Goal: Task Accomplishment & Management: Use online tool/utility

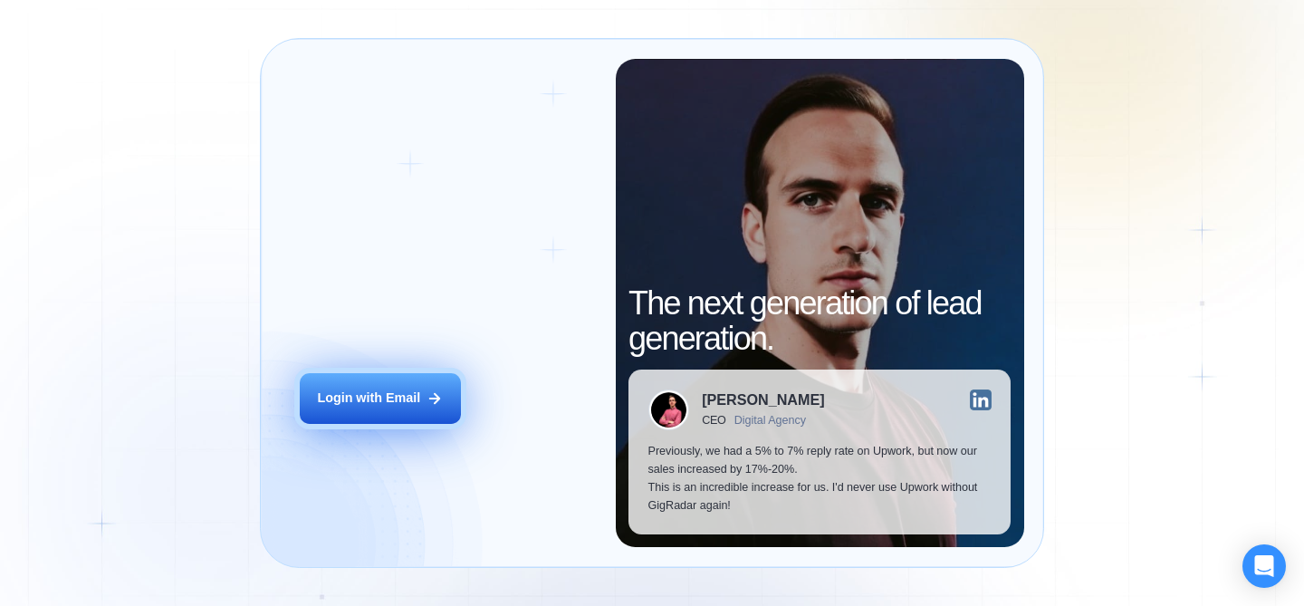
click at [366, 391] on div "Login with Email" at bounding box center [368, 398] width 103 height 18
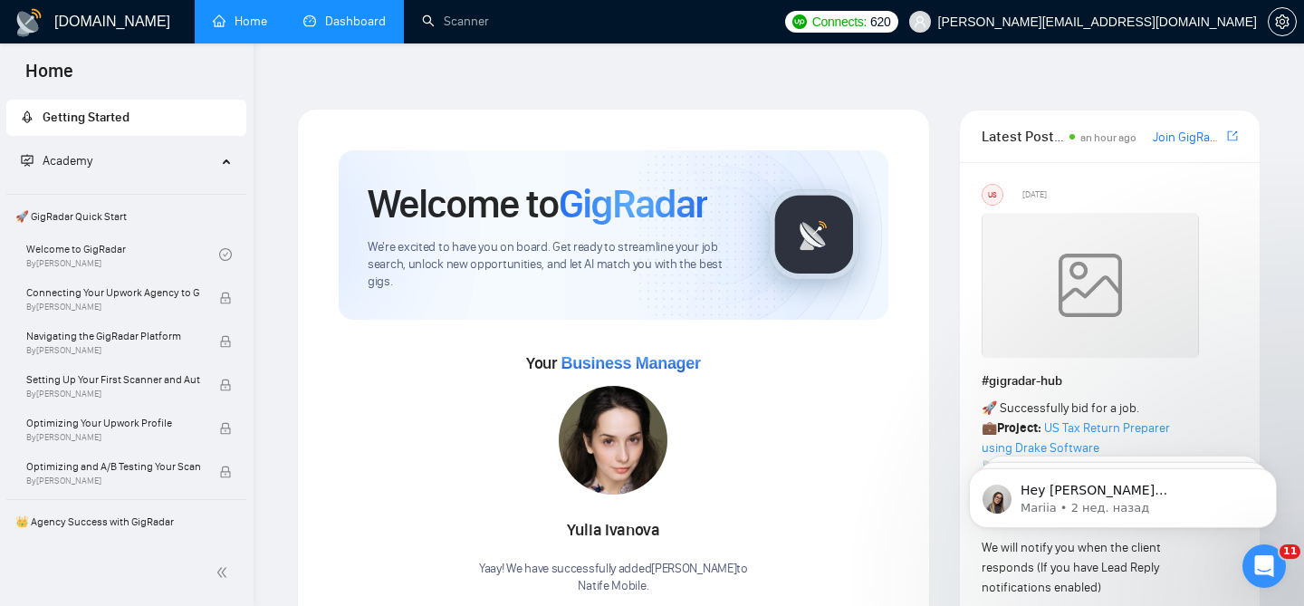
click at [365, 29] on link "Dashboard" at bounding box center [344, 21] width 82 height 15
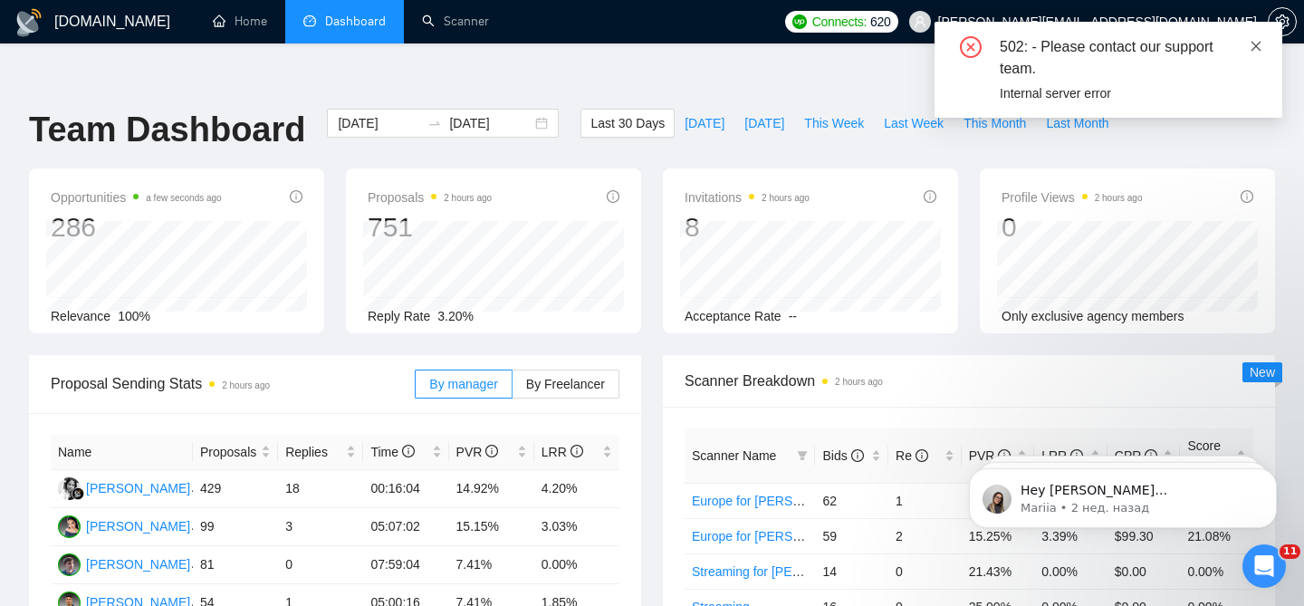
click at [1258, 43] on icon "close" at bounding box center [1256, 46] width 10 height 10
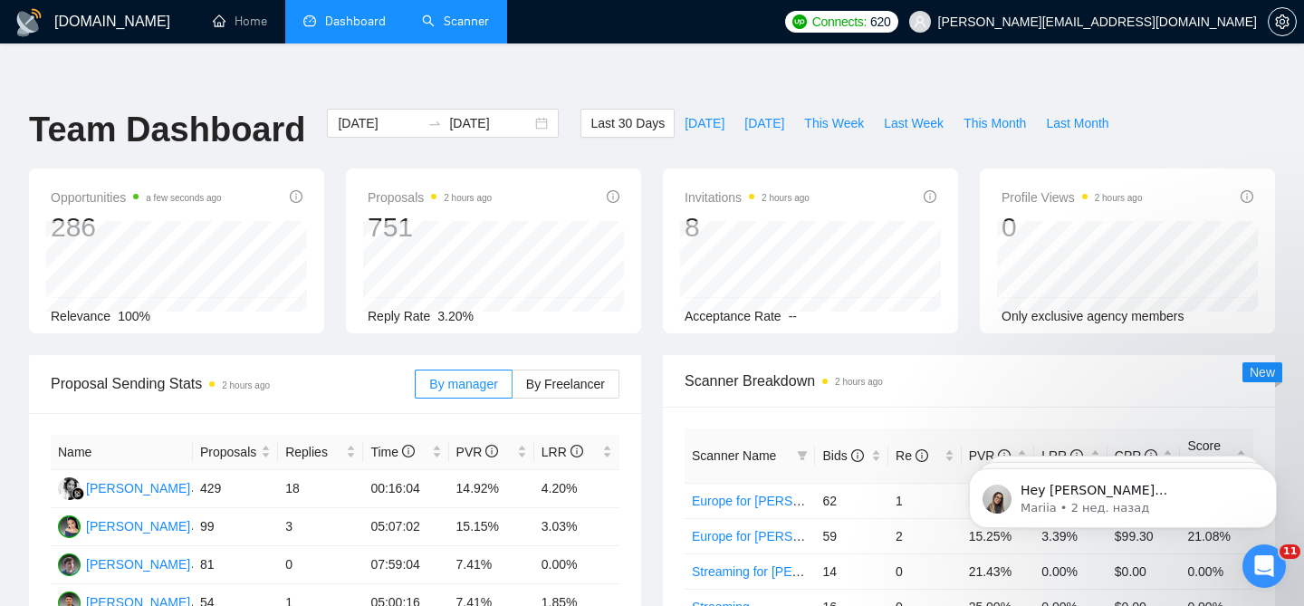
click at [470, 26] on link "Scanner" at bounding box center [455, 21] width 67 height 15
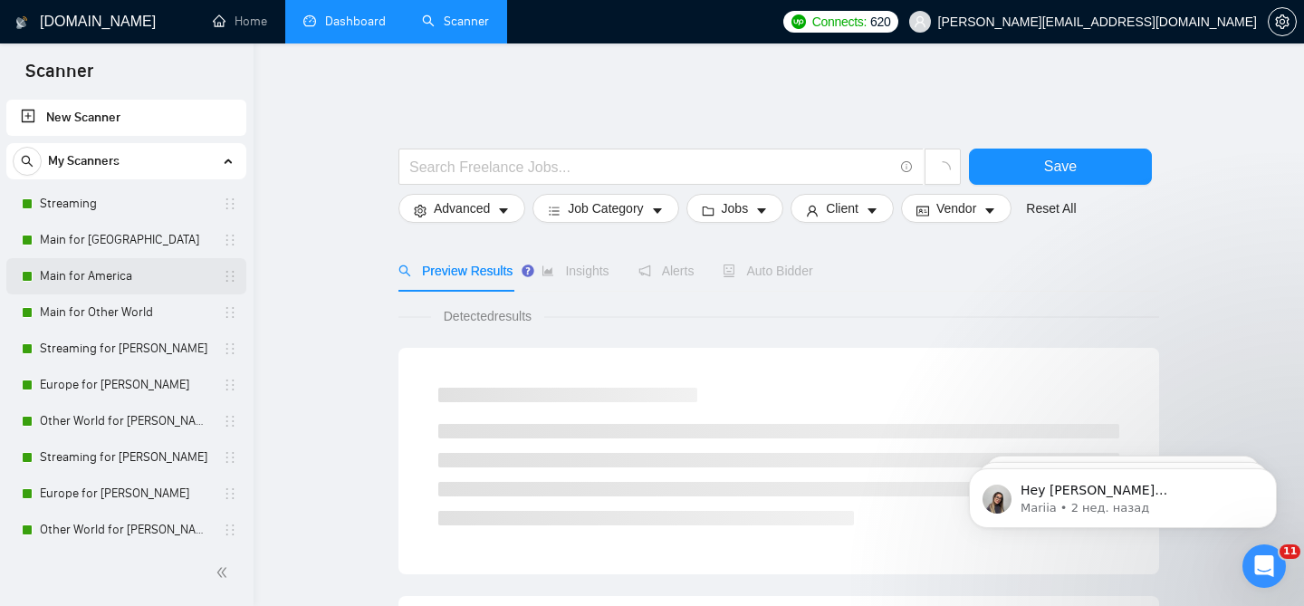
click at [132, 273] on link "Main for America" at bounding box center [126, 276] width 172 height 36
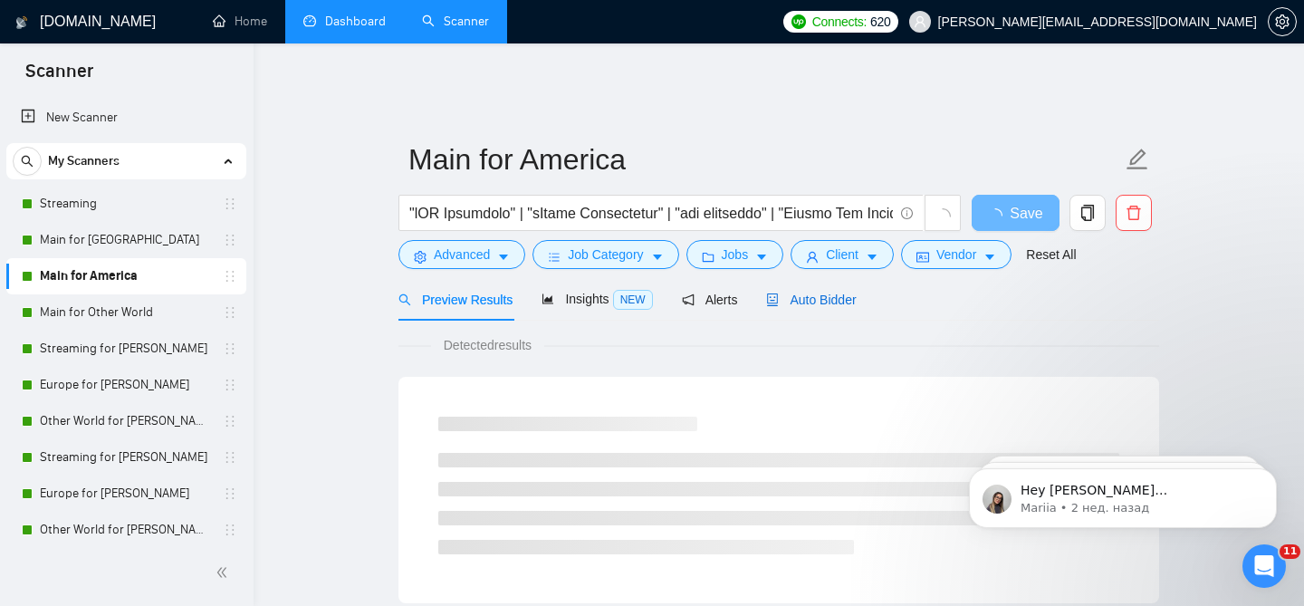
click at [787, 292] on span "Auto Bidder" at bounding box center [811, 299] width 90 height 14
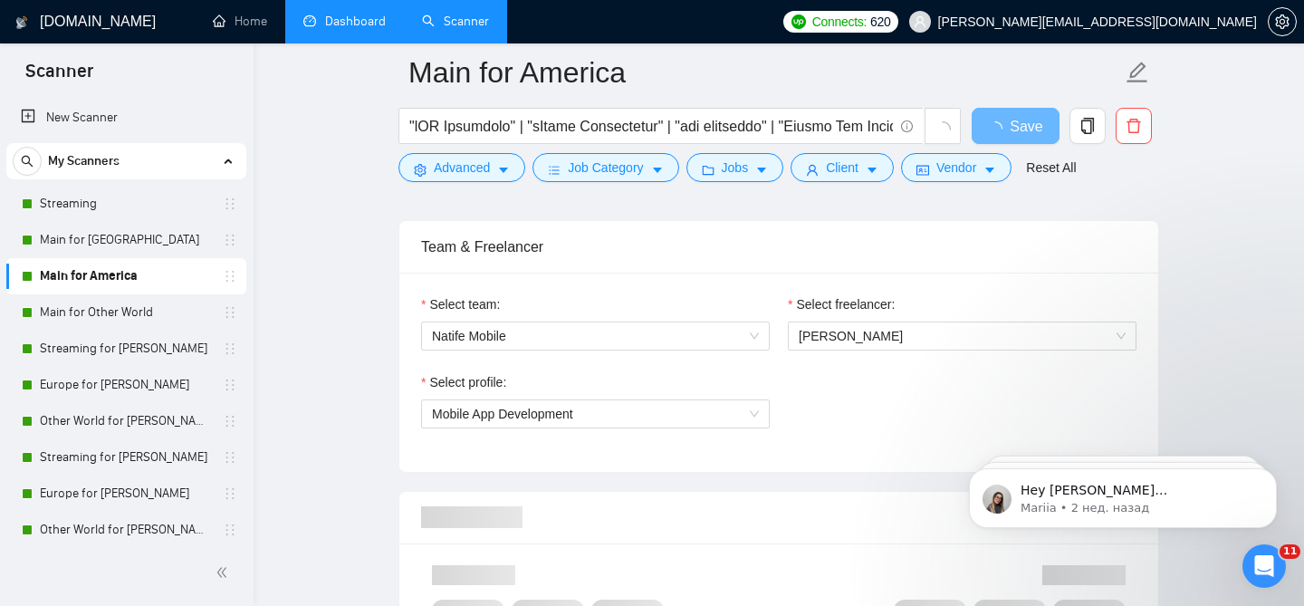
scroll to position [923, 0]
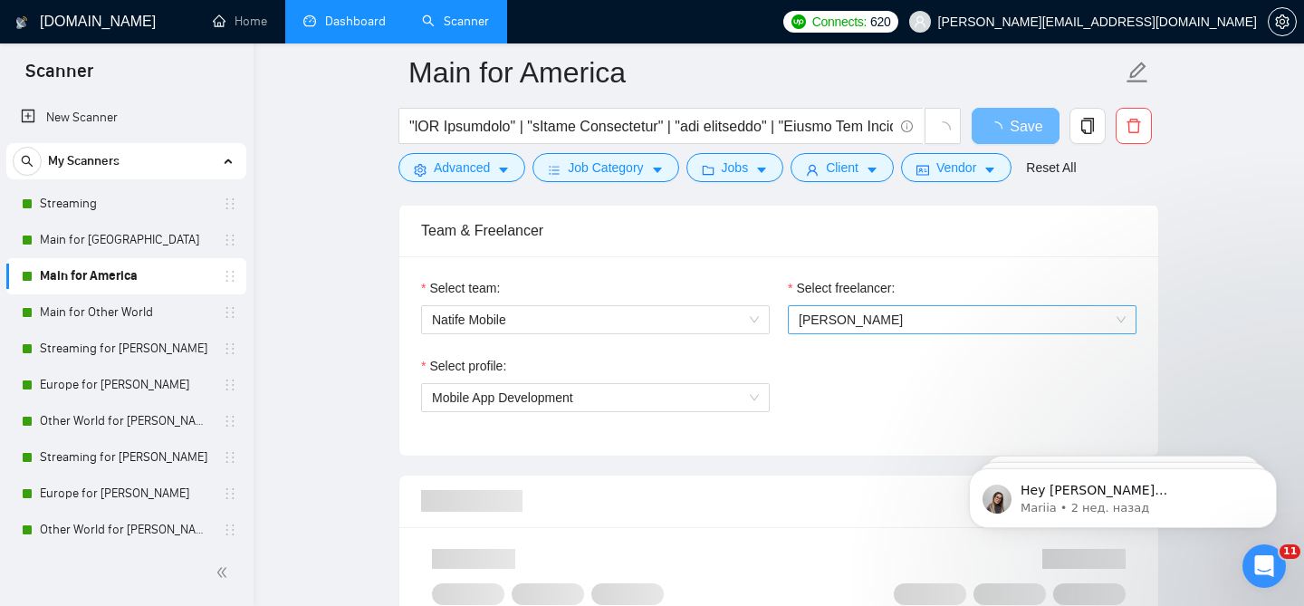
click at [826, 319] on span "[PERSON_NAME]" at bounding box center [961, 319] width 327 height 27
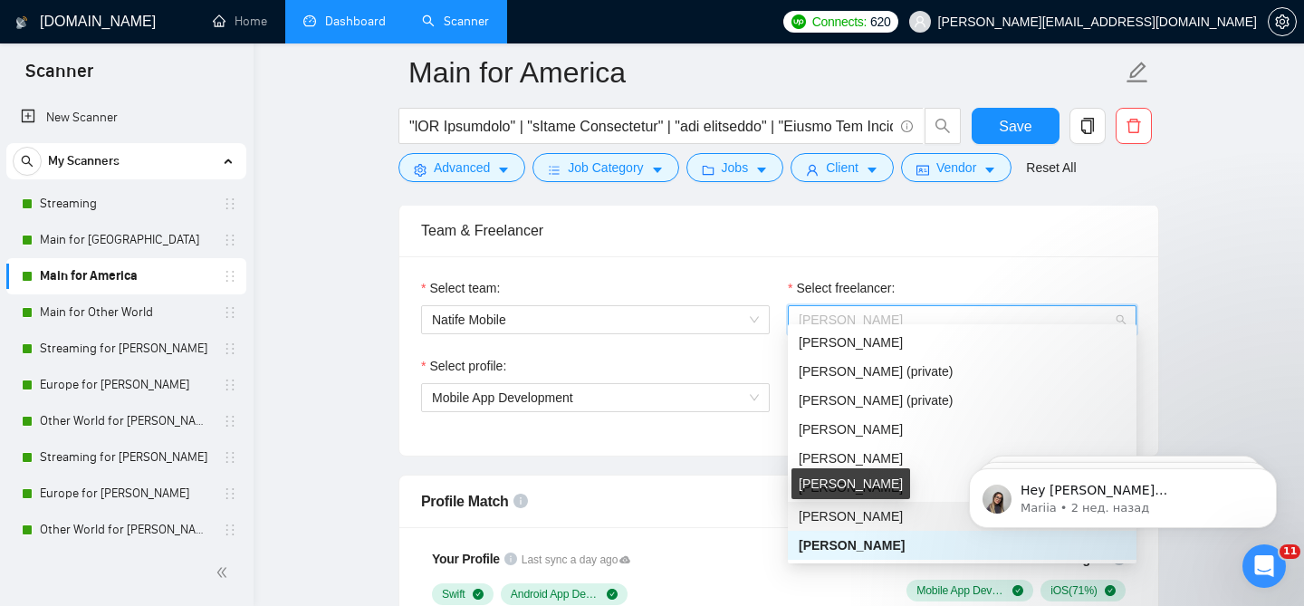
click at [839, 513] on span "[PERSON_NAME]" at bounding box center [850, 516] width 104 height 14
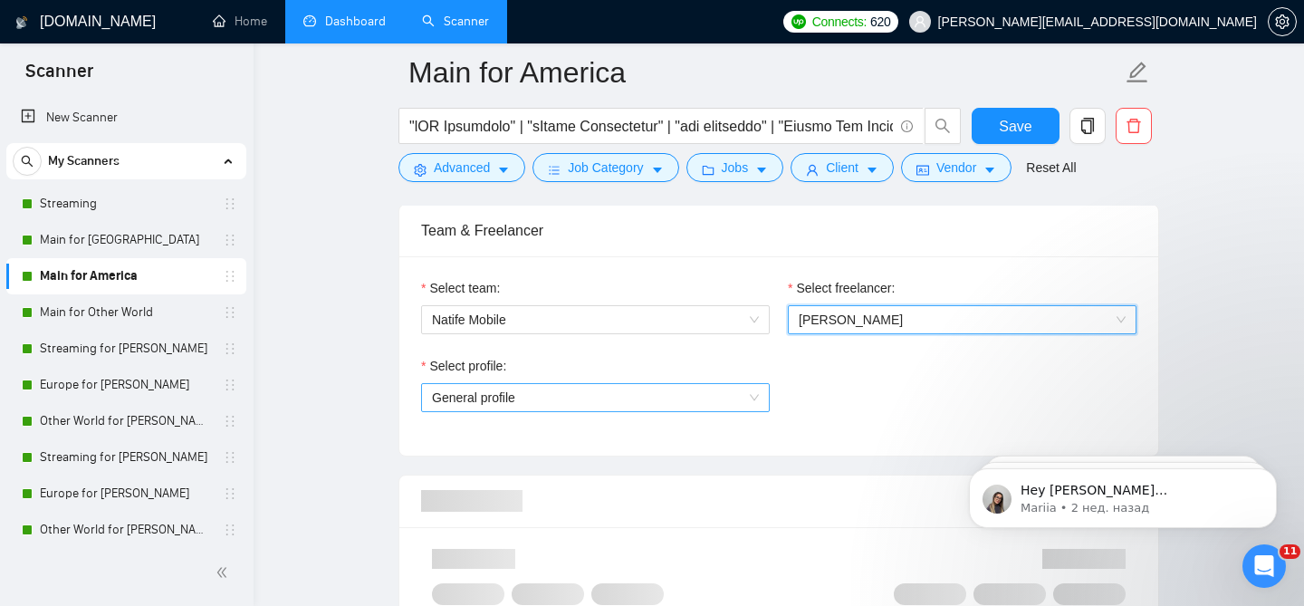
click at [579, 384] on span "General profile" at bounding box center [595, 397] width 327 height 27
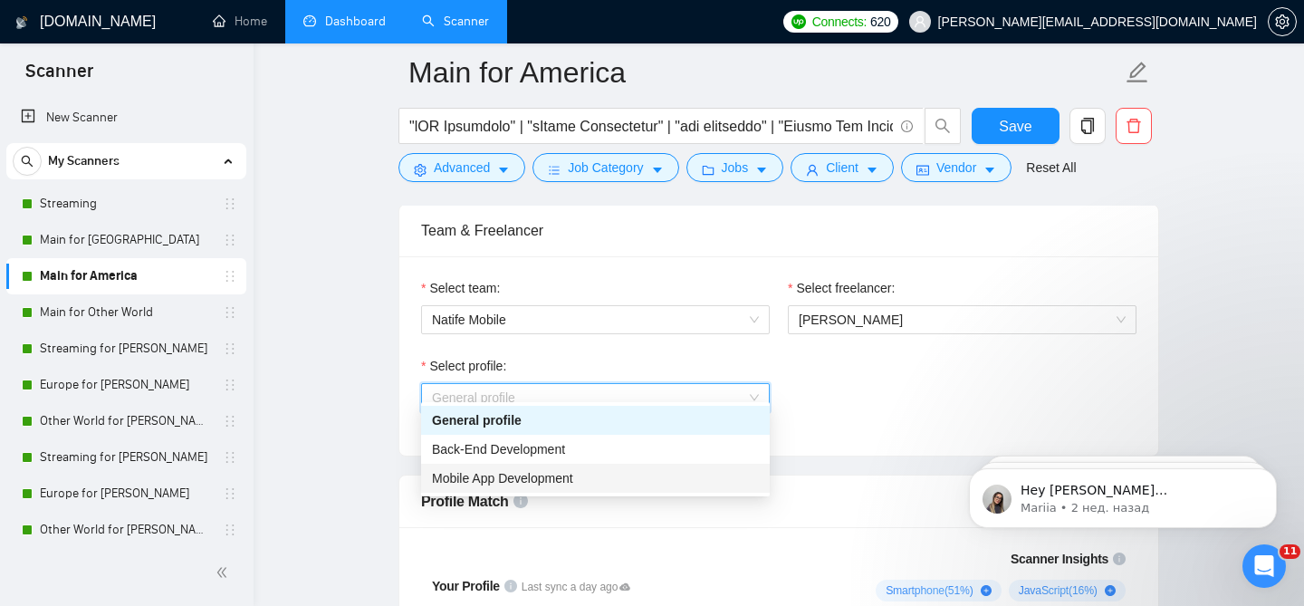
click at [494, 469] on div "Mobile App Development" at bounding box center [595, 478] width 327 height 20
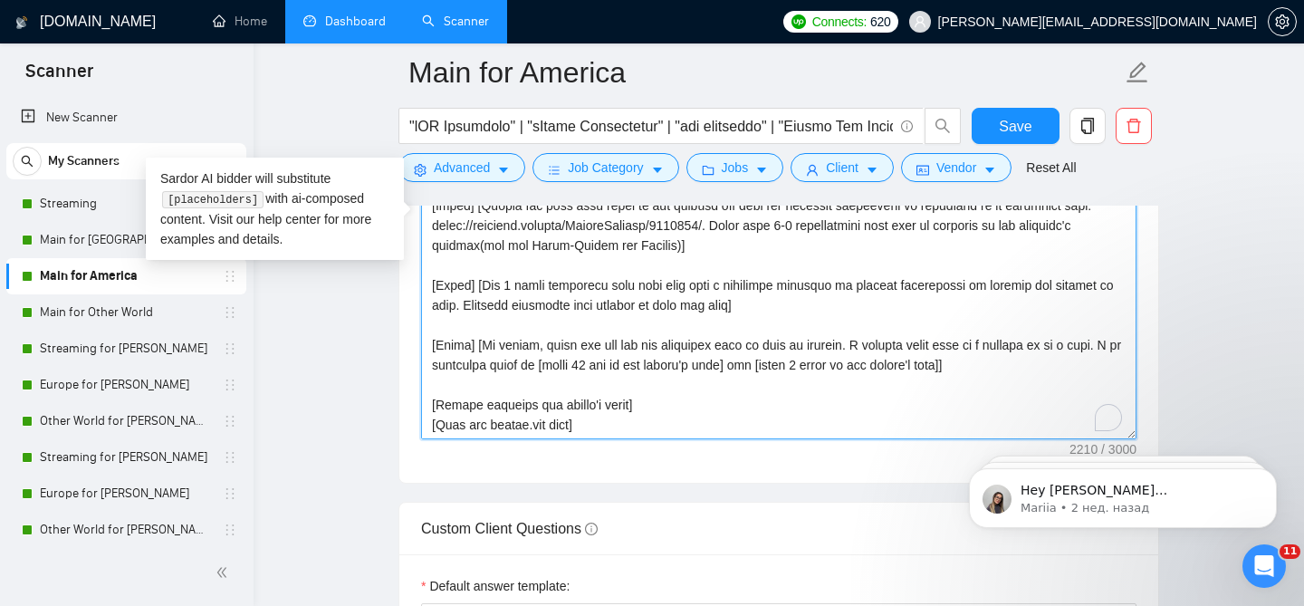
scroll to position [239, 0]
drag, startPoint x: 461, startPoint y: 411, endPoint x: 438, endPoint y: 411, distance: 22.6
click at [438, 411] on textarea "Cover letter template:" at bounding box center [778, 235] width 715 height 407
type textarea "[Lor ipsum dolors ametcon`a elitse 198 doeiu. Tempo in u laboreetdolore mag ali…"
drag, startPoint x: 470, startPoint y: 414, endPoint x: 439, endPoint y: 411, distance: 30.9
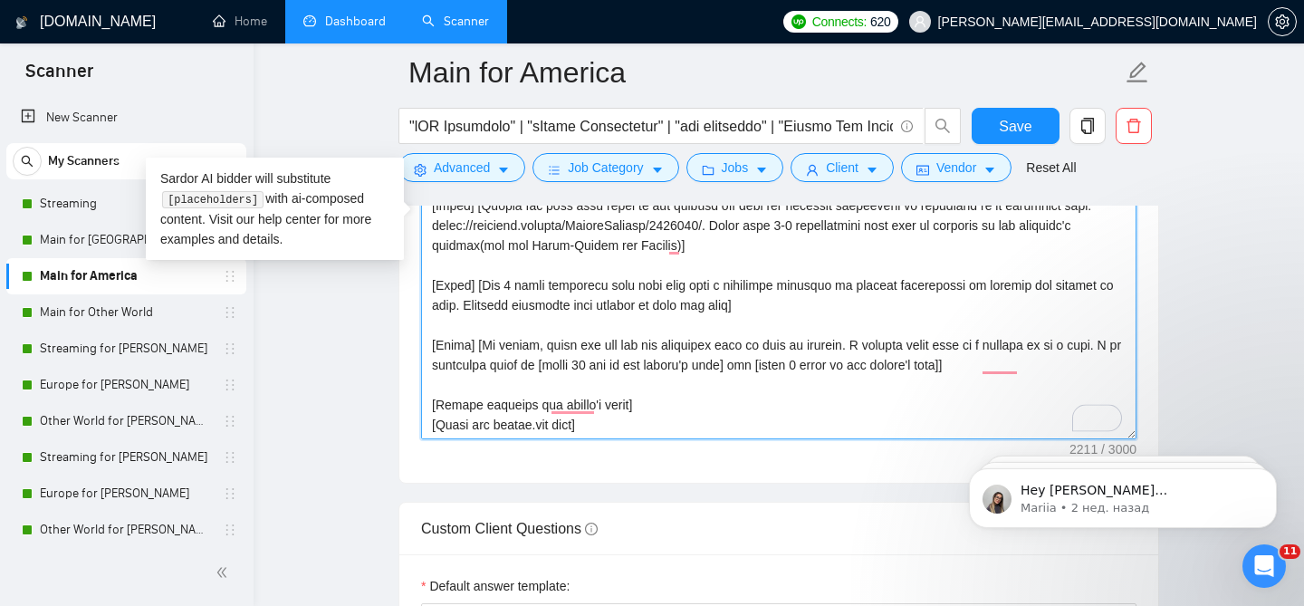
click at [439, 411] on textarea "Cover letter template:" at bounding box center [778, 235] width 715 height 407
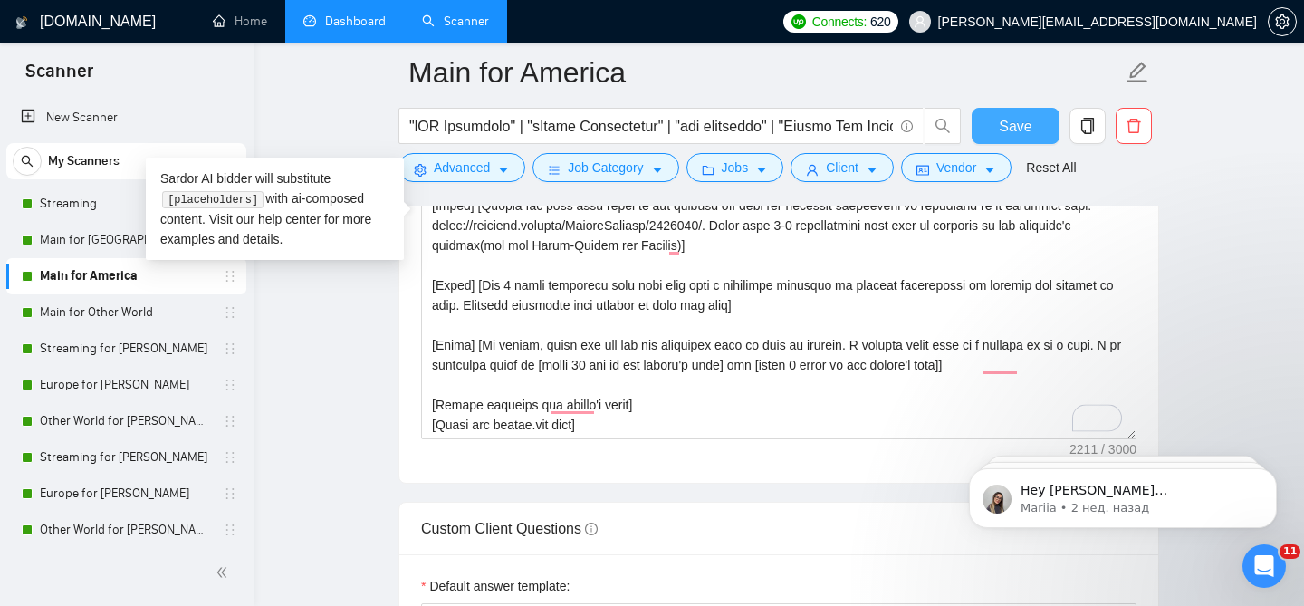
click at [979, 128] on button "Save" at bounding box center [1015, 126] width 88 height 36
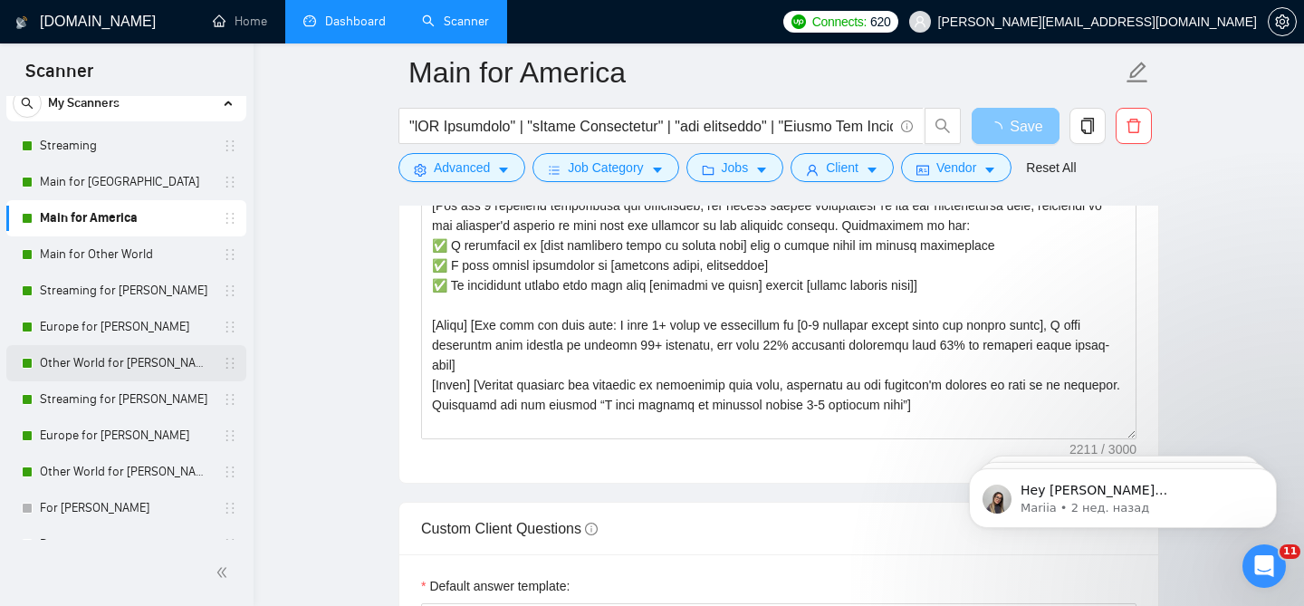
scroll to position [101, 0]
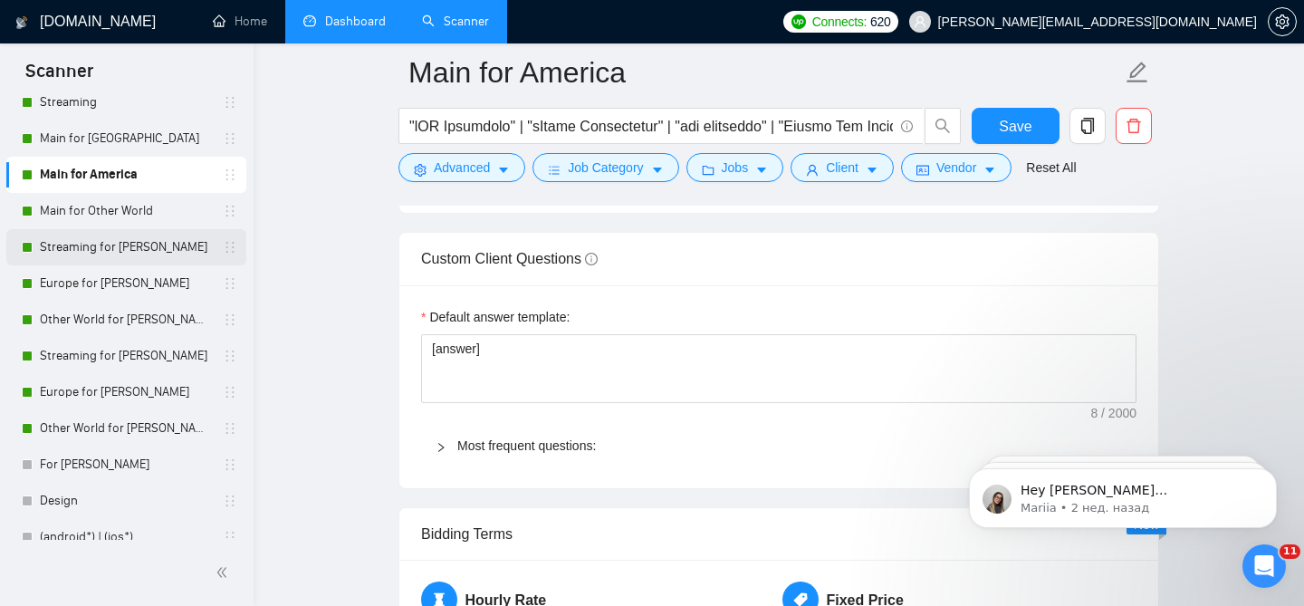
click at [153, 246] on link "Streaming for [PERSON_NAME]" at bounding box center [126, 247] width 172 height 36
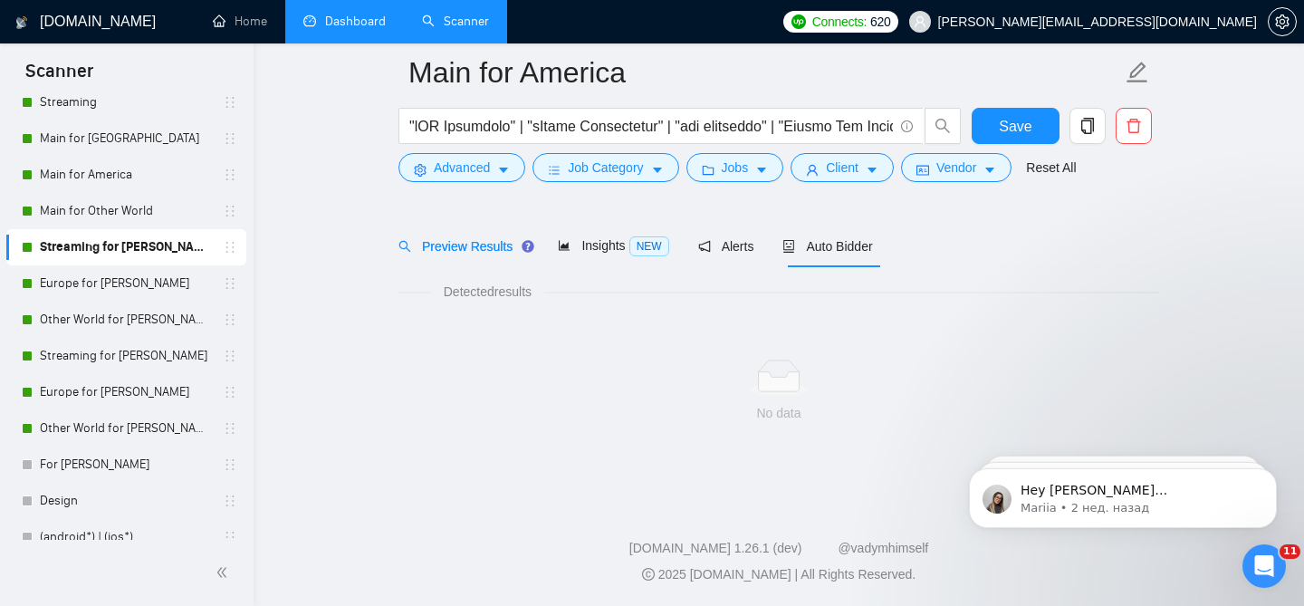
scroll to position [55, 0]
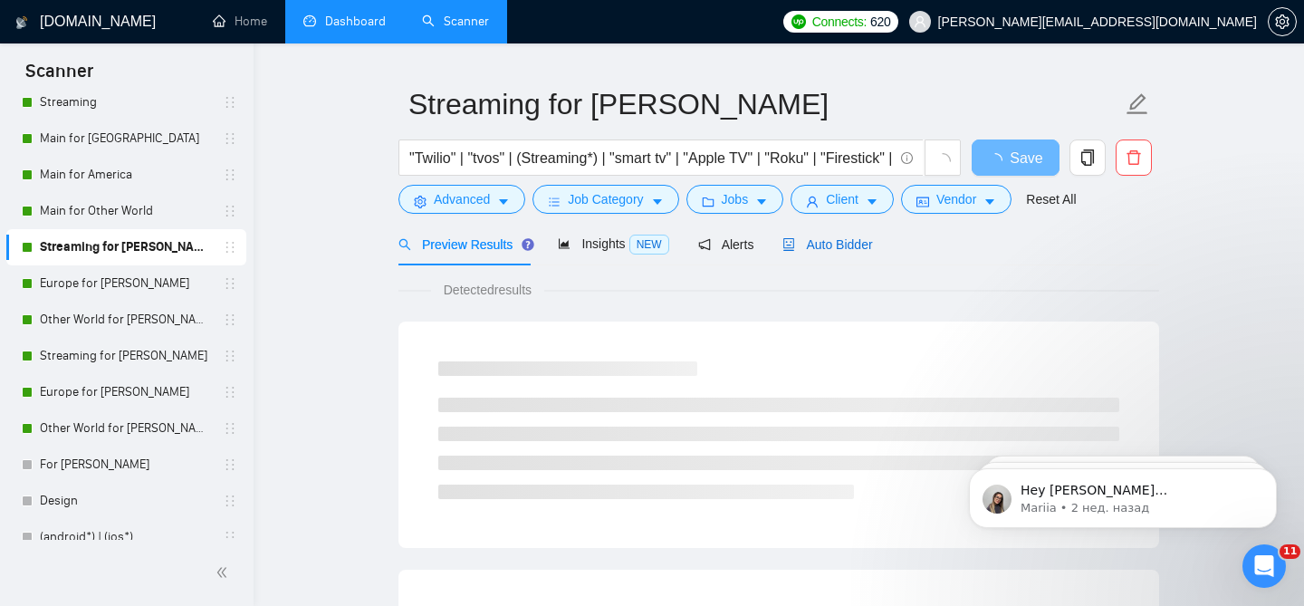
click at [863, 237] on span "Auto Bidder" at bounding box center [827, 244] width 90 height 14
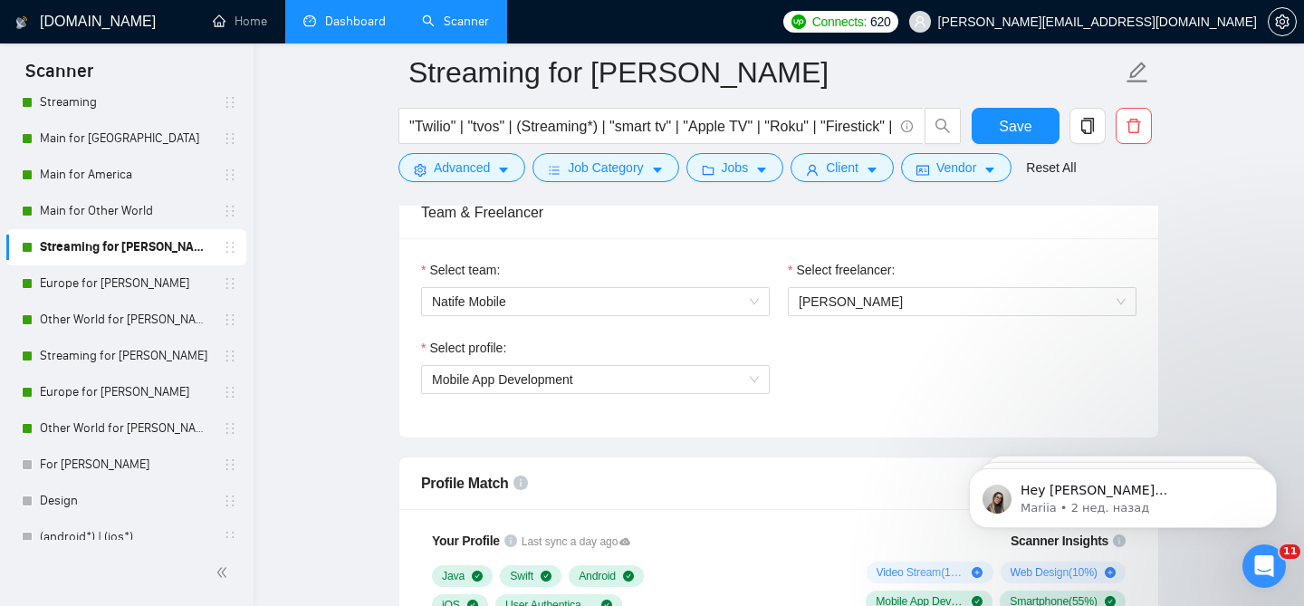
scroll to position [933, 0]
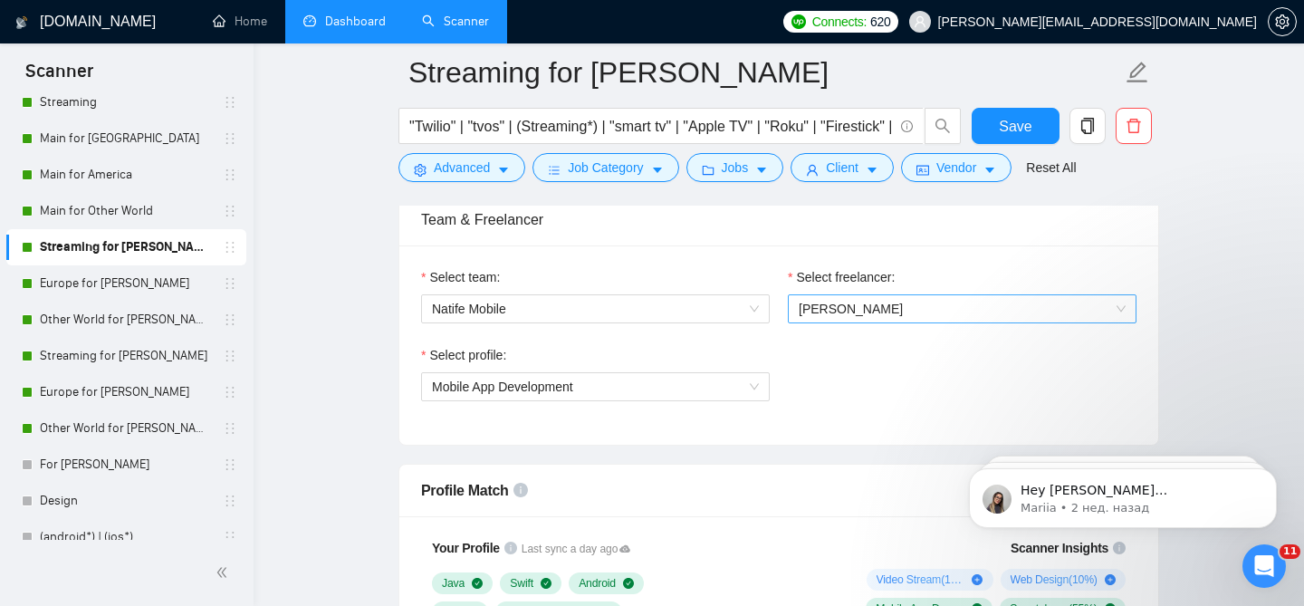
click at [868, 301] on span "[PERSON_NAME]" at bounding box center [850, 308] width 104 height 14
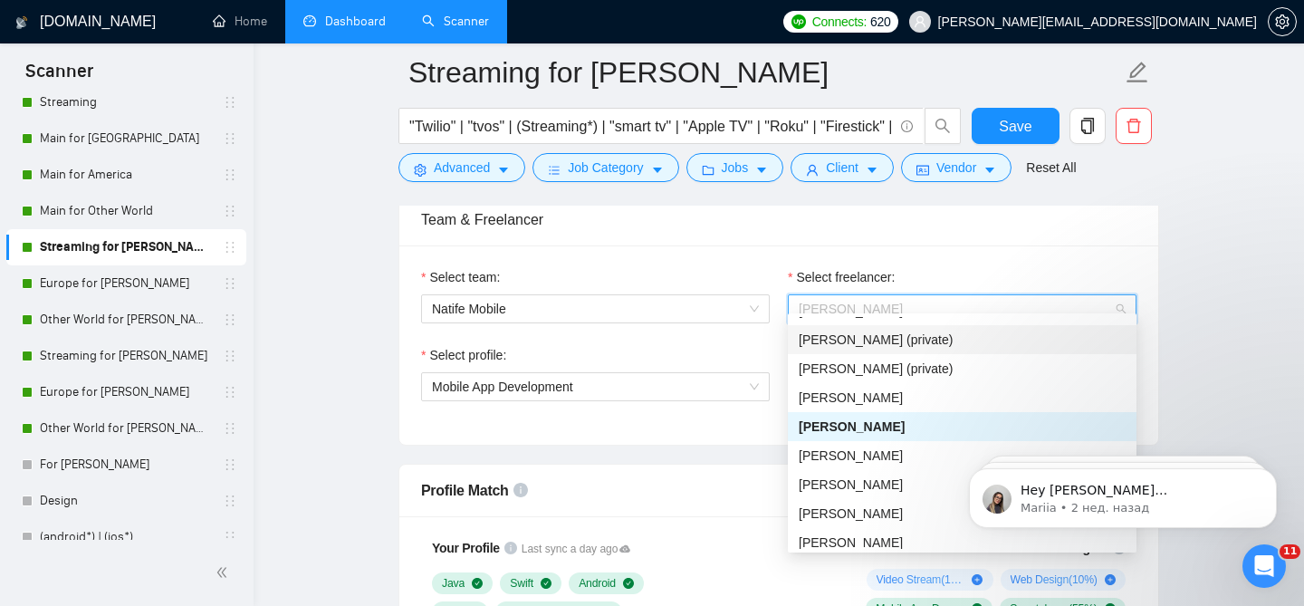
scroll to position [116, 0]
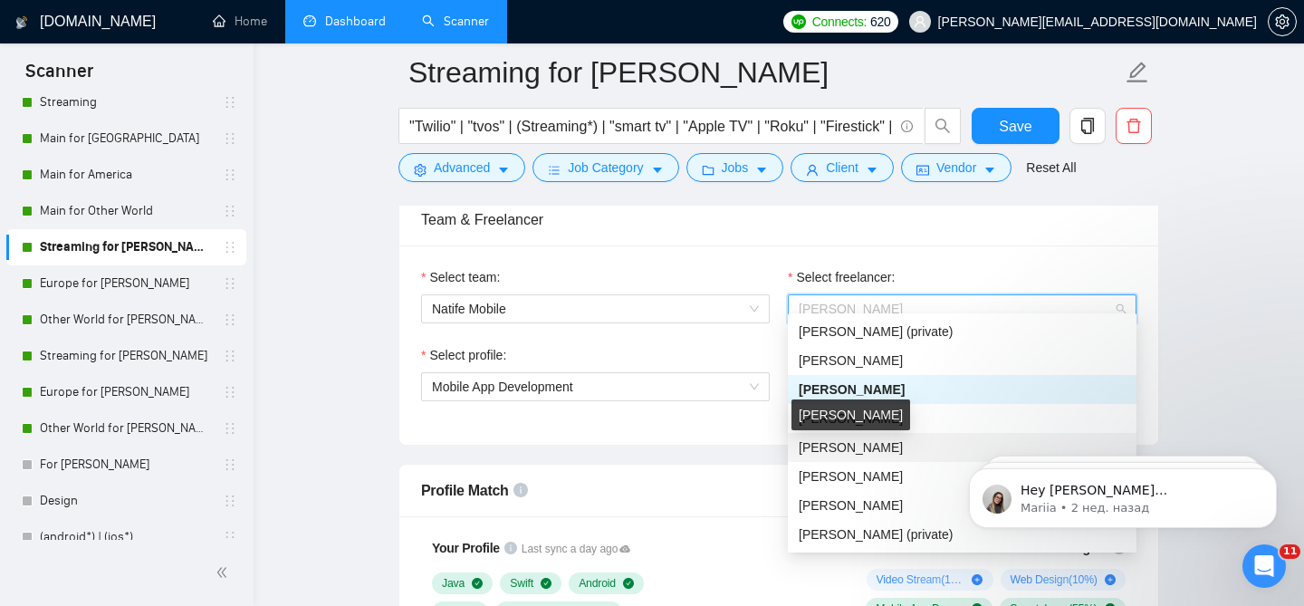
click at [853, 448] on span "[PERSON_NAME]" at bounding box center [850, 447] width 104 height 14
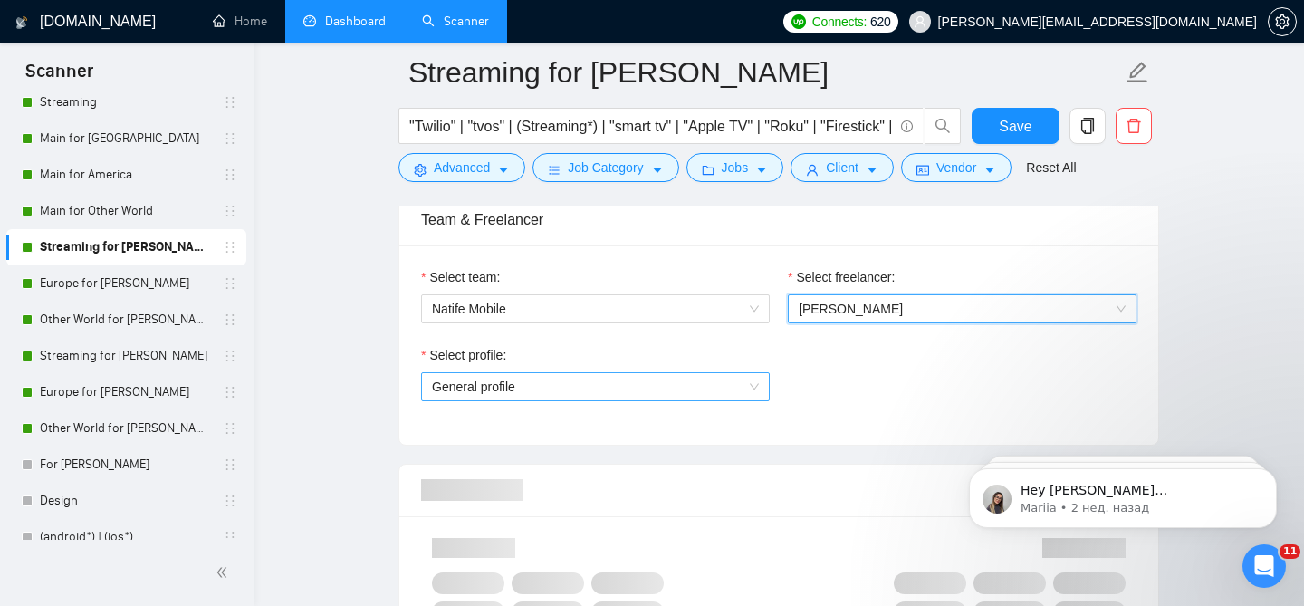
click at [645, 374] on span "General profile" at bounding box center [595, 386] width 327 height 27
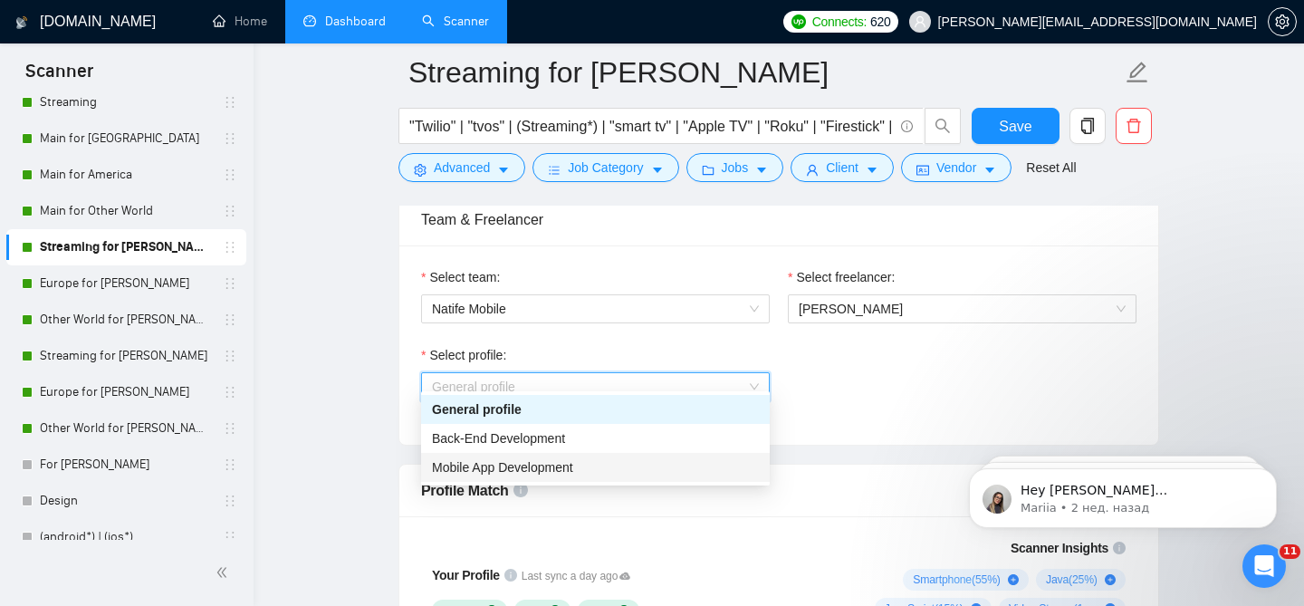
click at [538, 464] on span "Mobile App Development" at bounding box center [502, 467] width 141 height 14
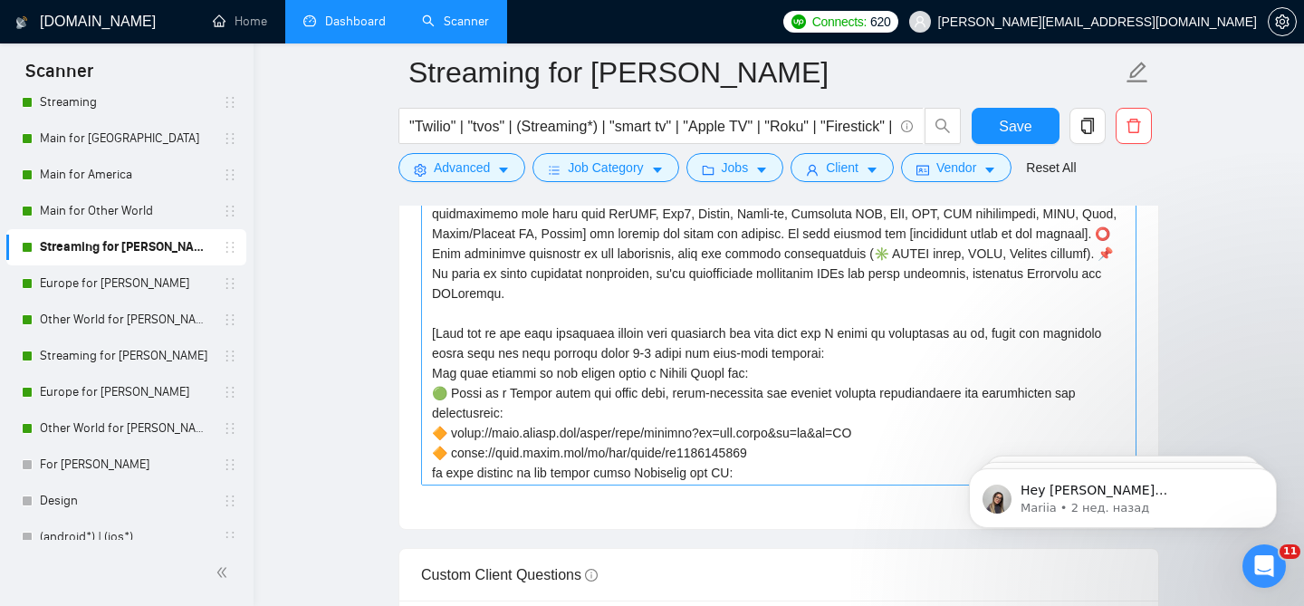
scroll to position [0, 0]
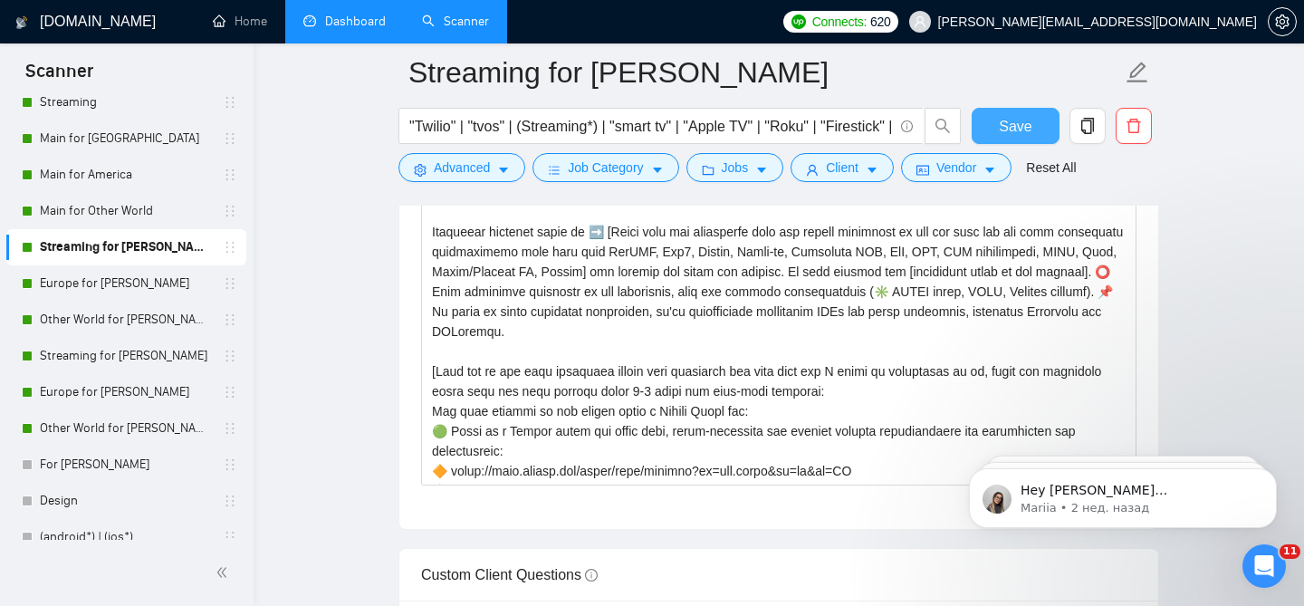
click at [997, 137] on button "Save" at bounding box center [1015, 126] width 88 height 36
click at [146, 282] on link "Europe for [PERSON_NAME]" at bounding box center [126, 283] width 172 height 36
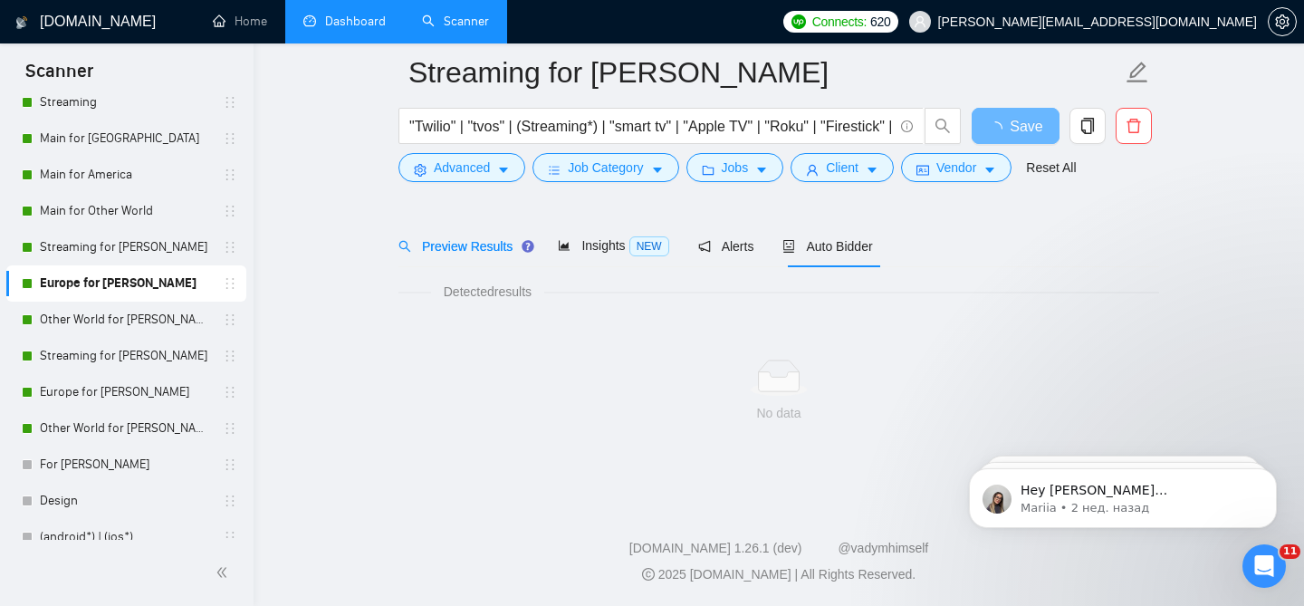
scroll to position [55, 0]
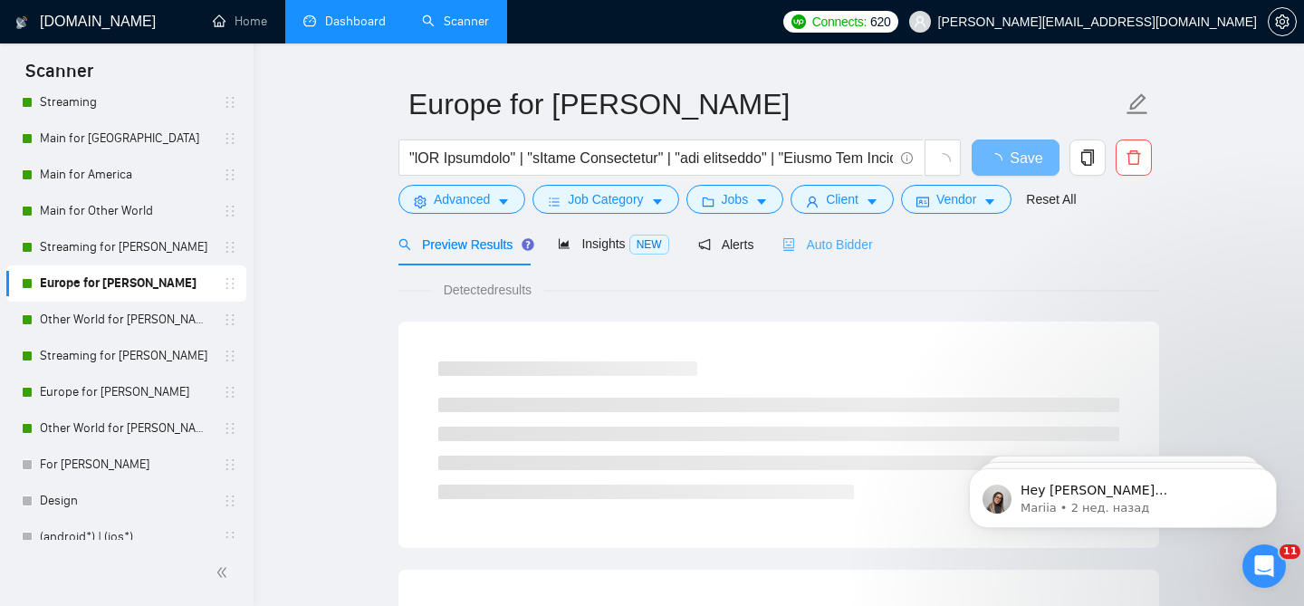
click at [846, 242] on div "Auto Bidder" at bounding box center [827, 244] width 90 height 43
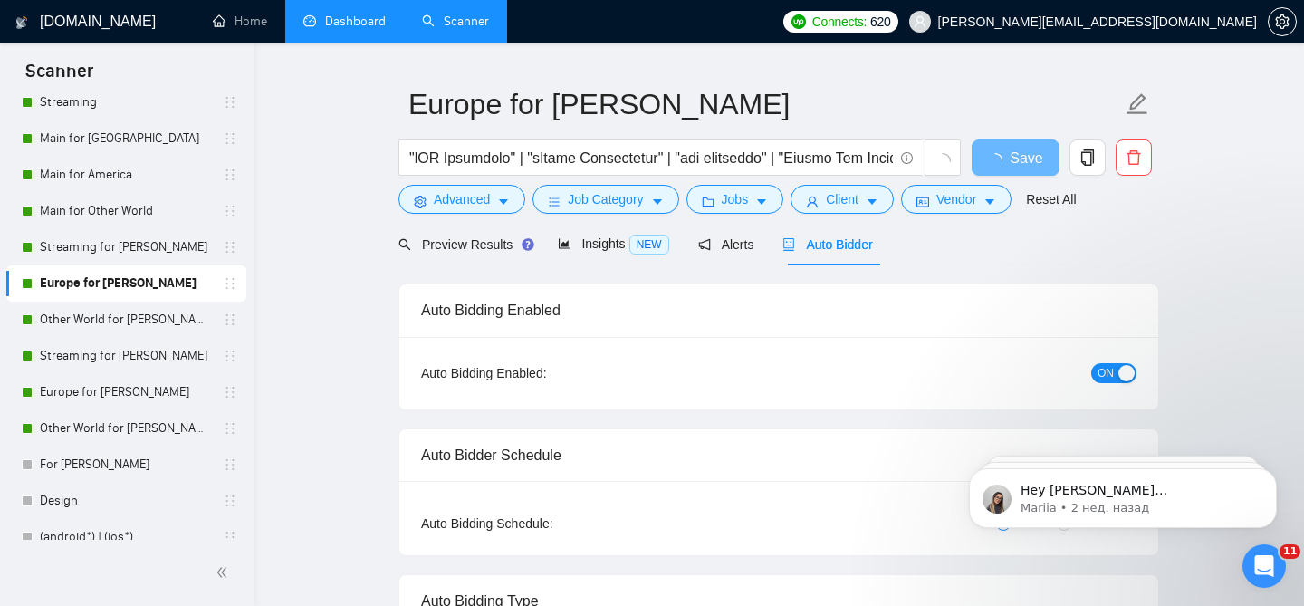
radio input "false"
radio input "true"
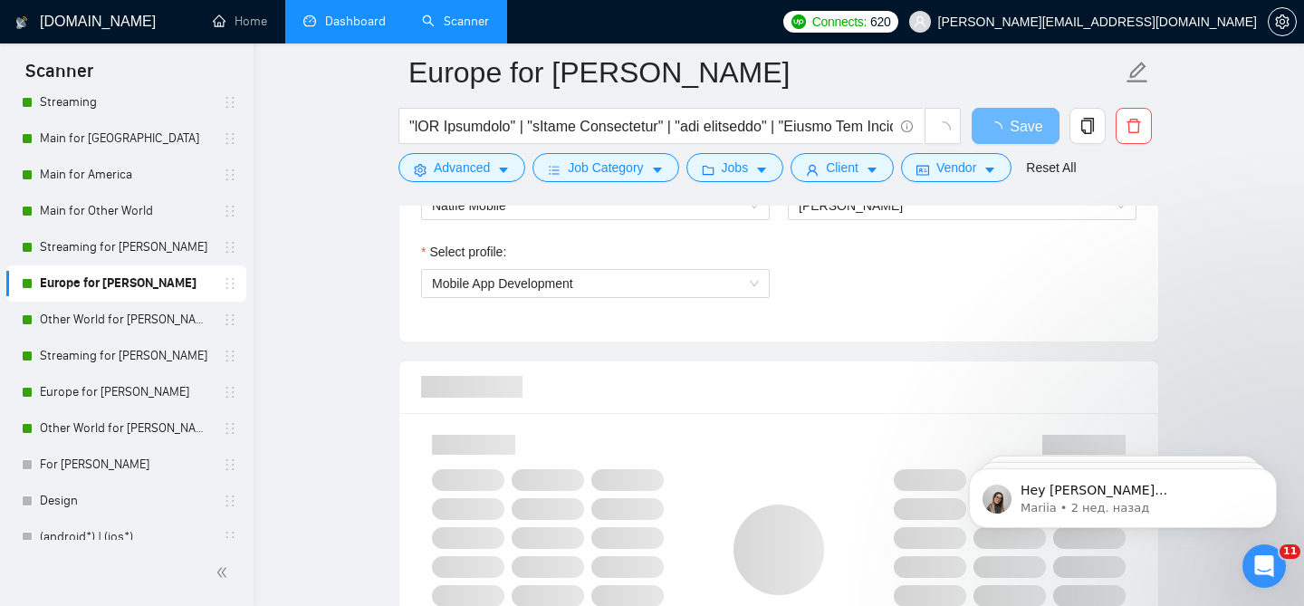
scroll to position [1147, 0]
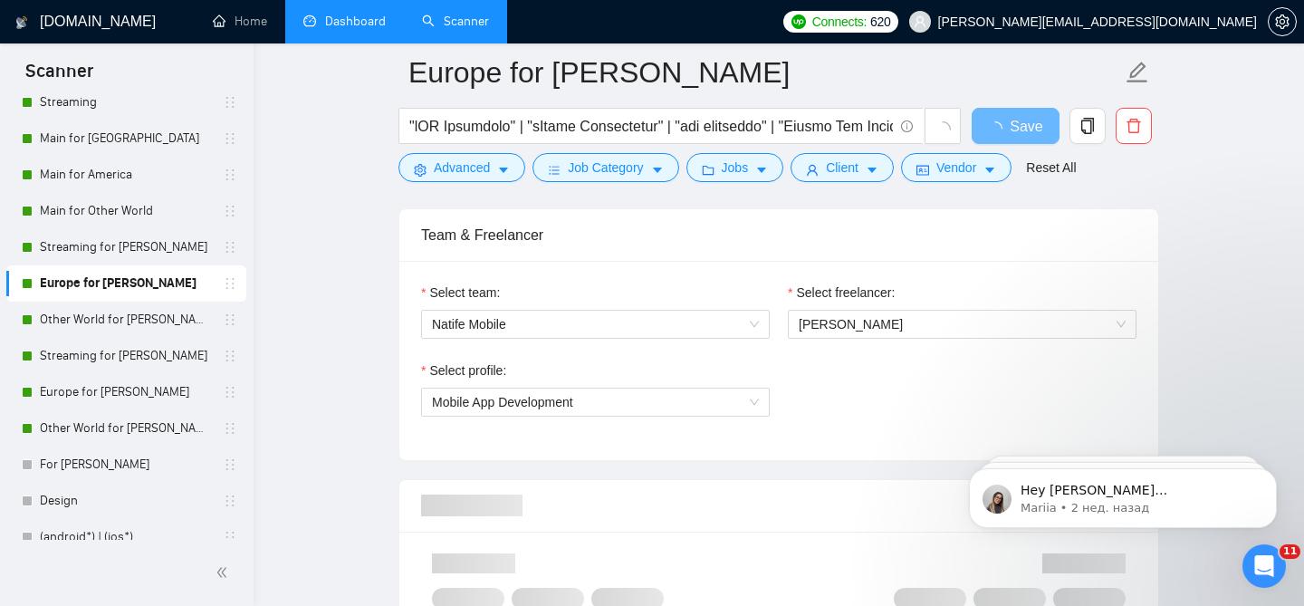
click at [914, 328] on div "Select freelancer: [PERSON_NAME]" at bounding box center [962, 321] width 367 height 78
click at [910, 319] on span "[PERSON_NAME]" at bounding box center [961, 324] width 327 height 27
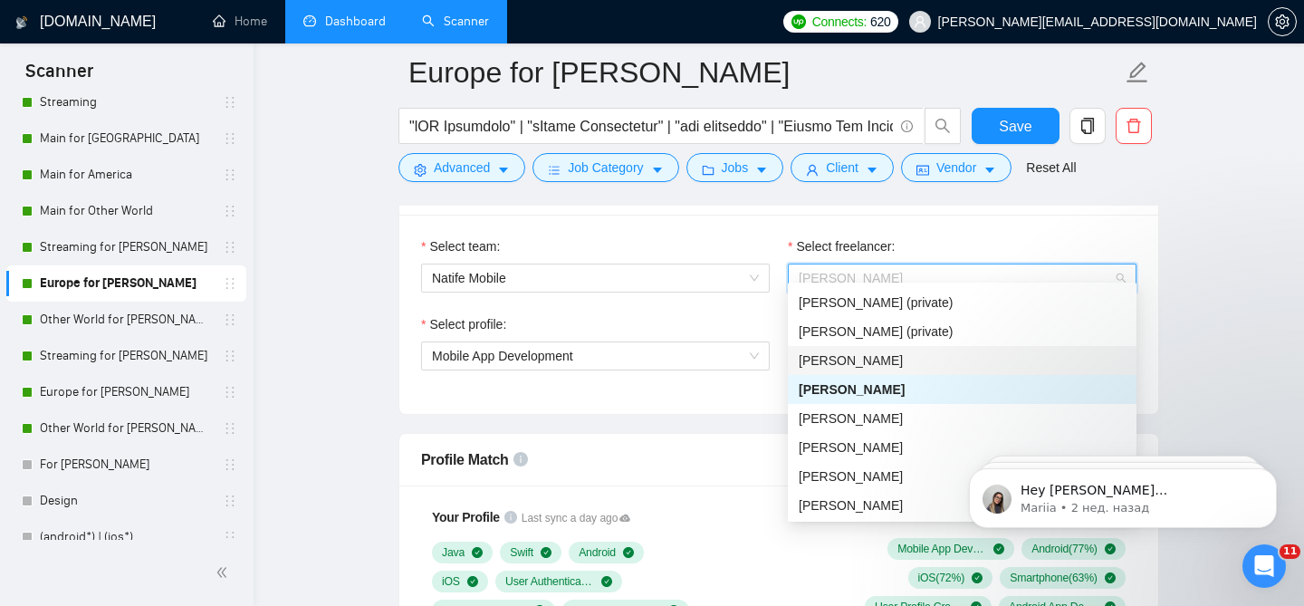
scroll to position [116, 0]
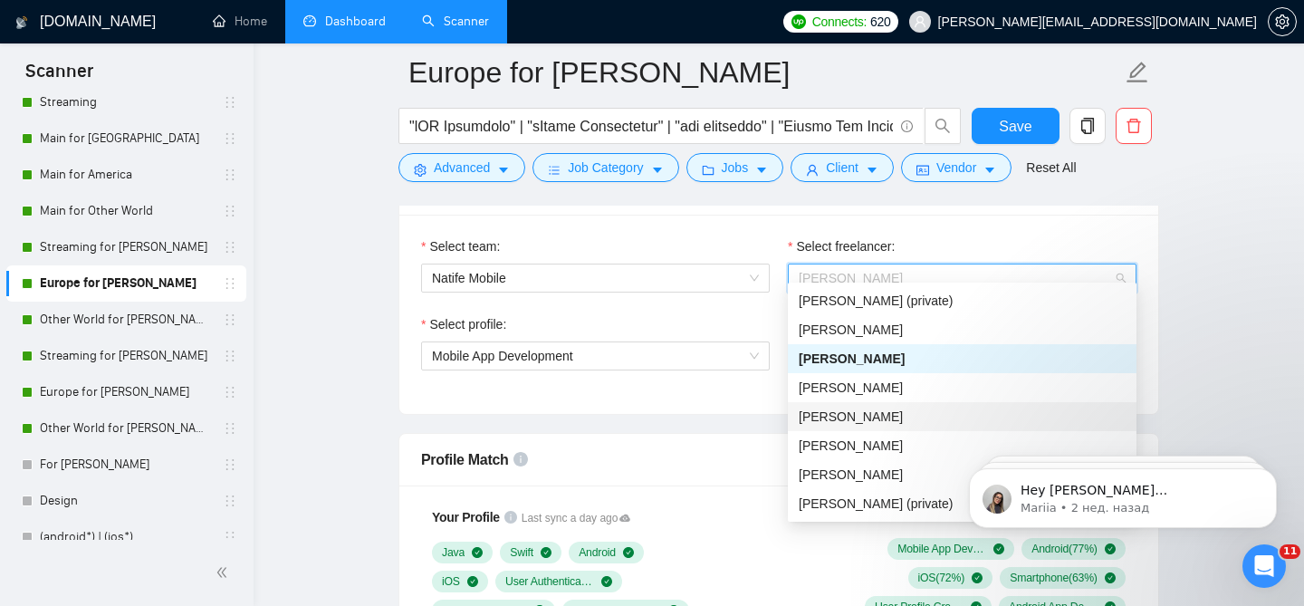
click at [846, 410] on span "[PERSON_NAME]" at bounding box center [850, 416] width 104 height 14
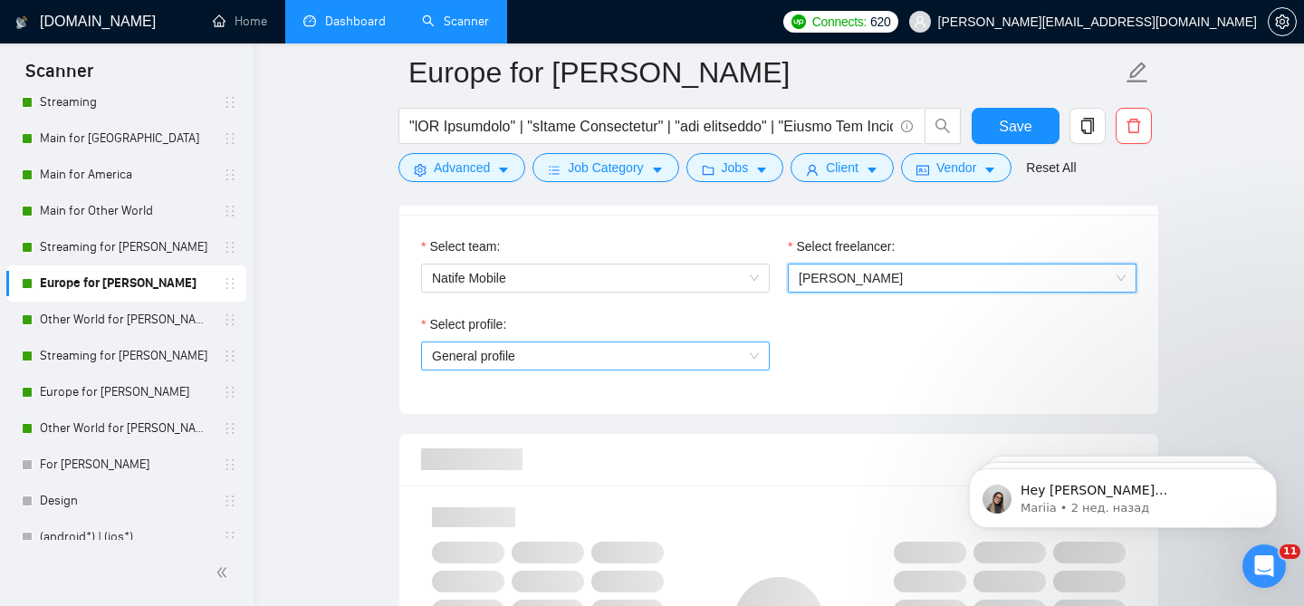
click at [617, 348] on span "General profile" at bounding box center [595, 355] width 327 height 27
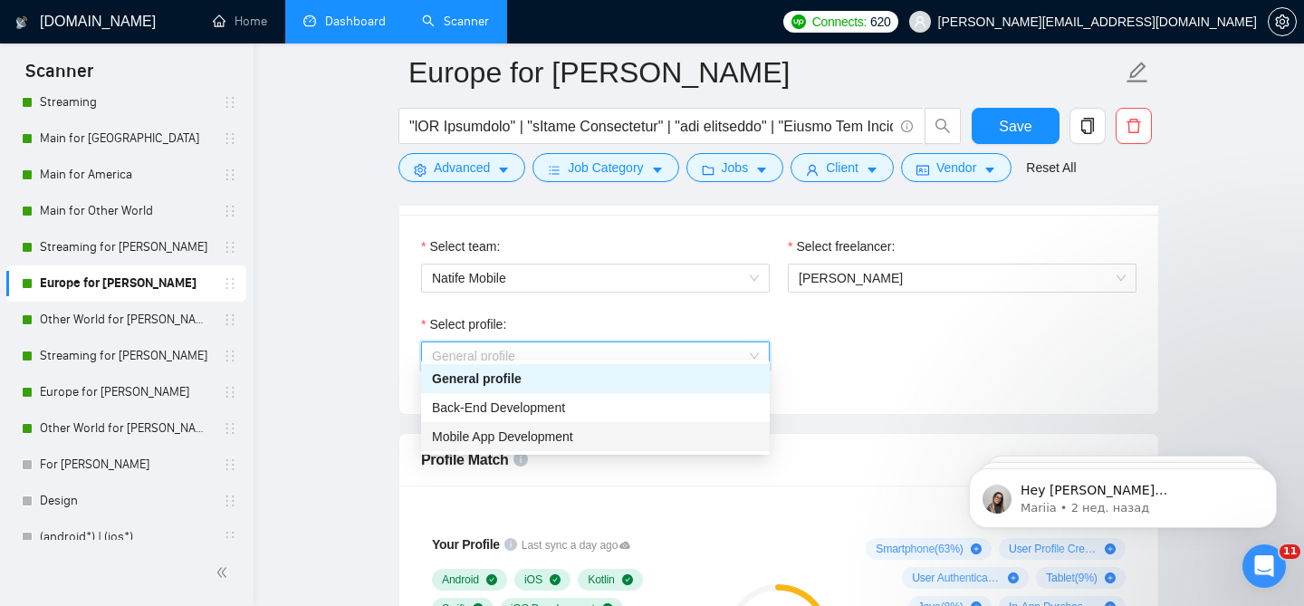
click at [499, 435] on span "Mobile App Development" at bounding box center [502, 436] width 141 height 14
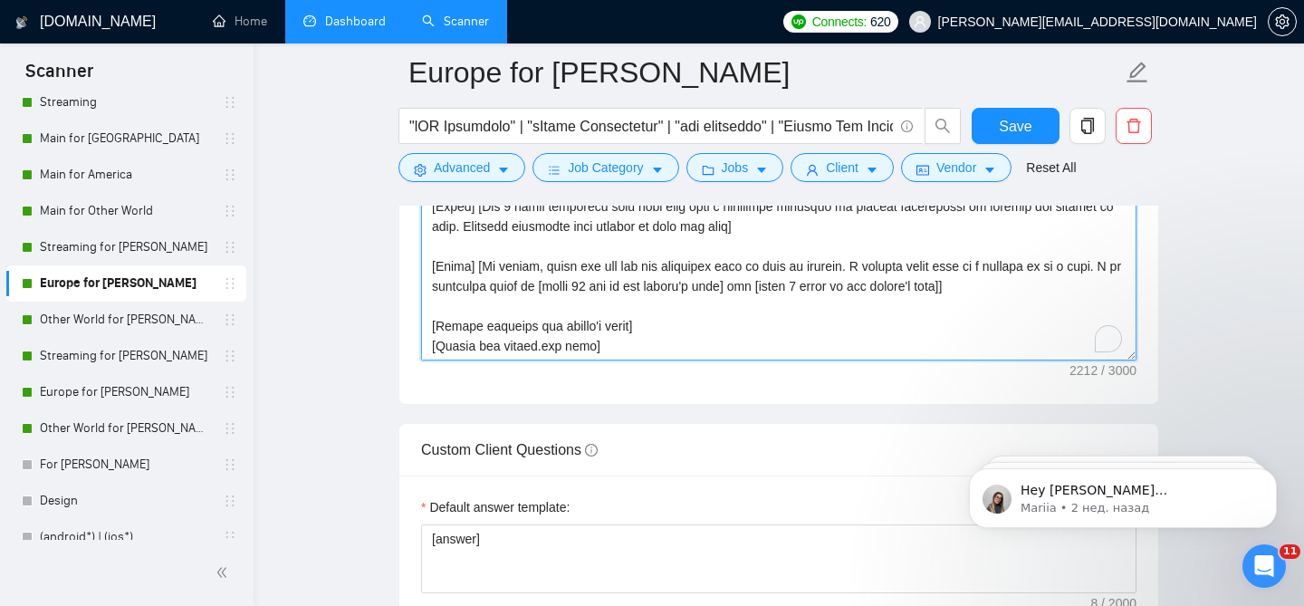
scroll to position [239, 0]
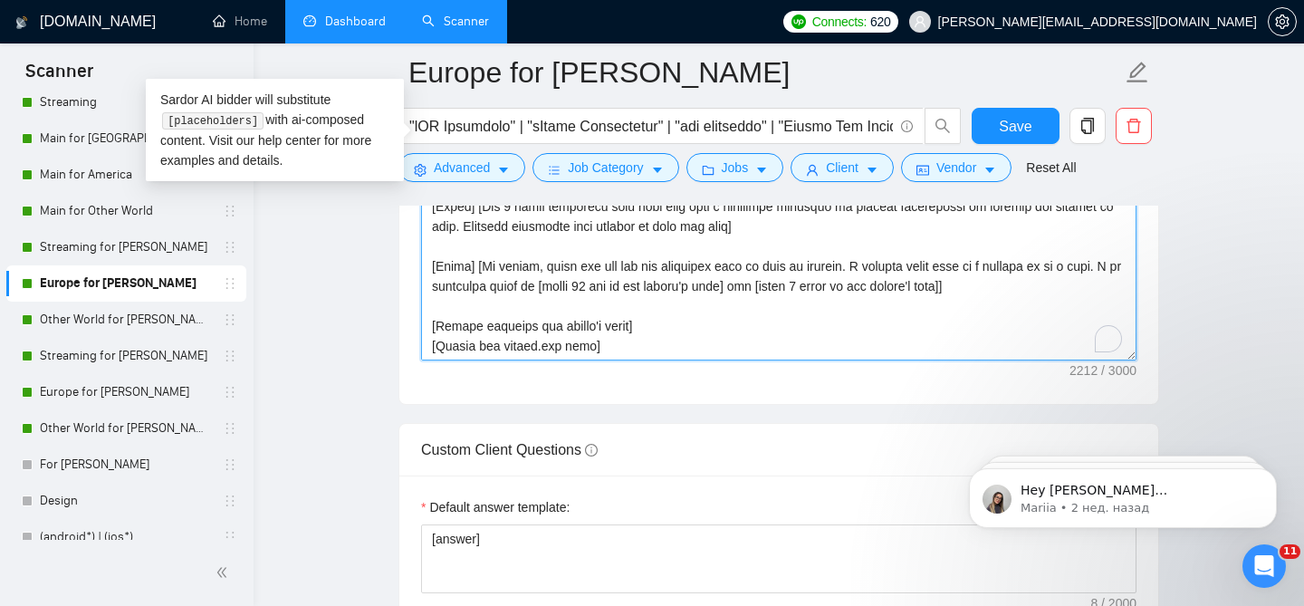
drag, startPoint x: 480, startPoint y: 330, endPoint x: 435, endPoint y: 329, distance: 44.4
click at [435, 329] on textarea "Cover letter template:" at bounding box center [778, 156] width 715 height 407
paste textarea "Yehor"
type textarea "[Lor ipsum dolors ametcon`a elitse 198 doeiu. Tempo in u laboreetdolore mag ali…"
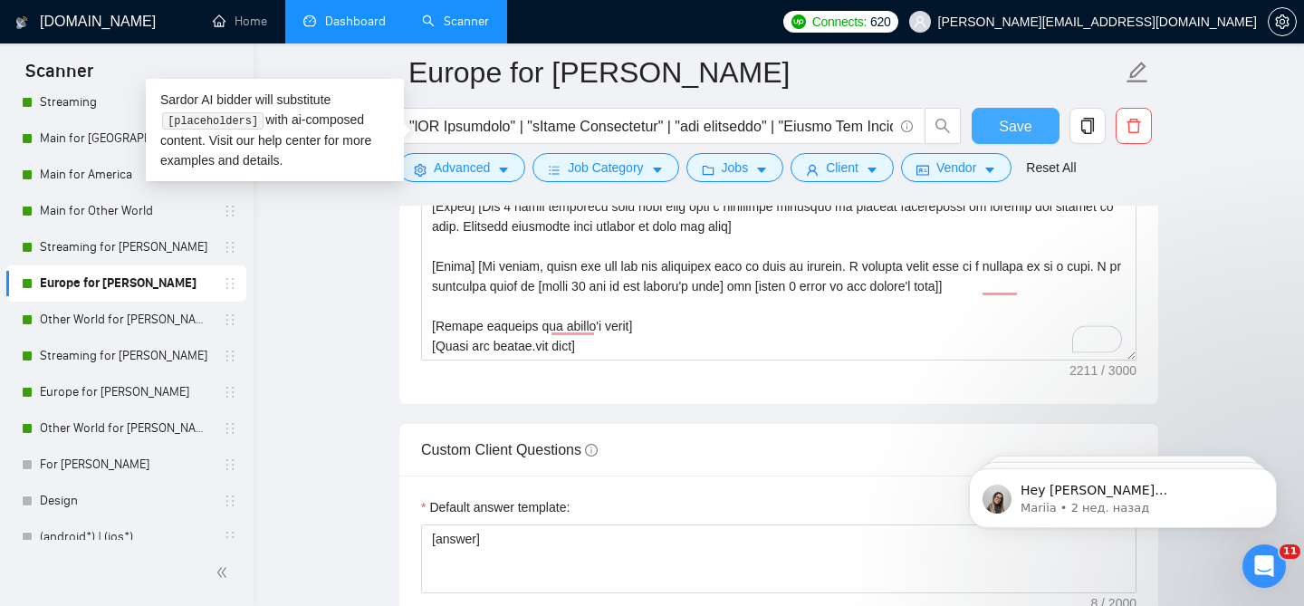
click at [1014, 113] on button "Save" at bounding box center [1015, 126] width 88 height 36
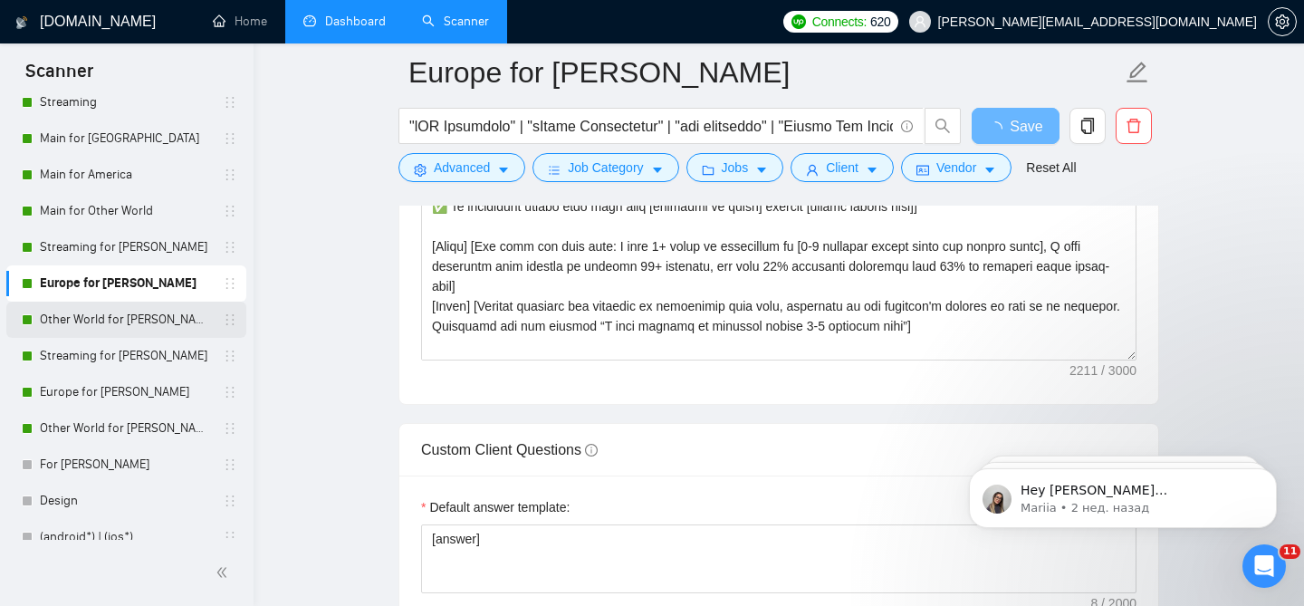
click at [137, 322] on link "Other World for [PERSON_NAME]" at bounding box center [126, 319] width 172 height 36
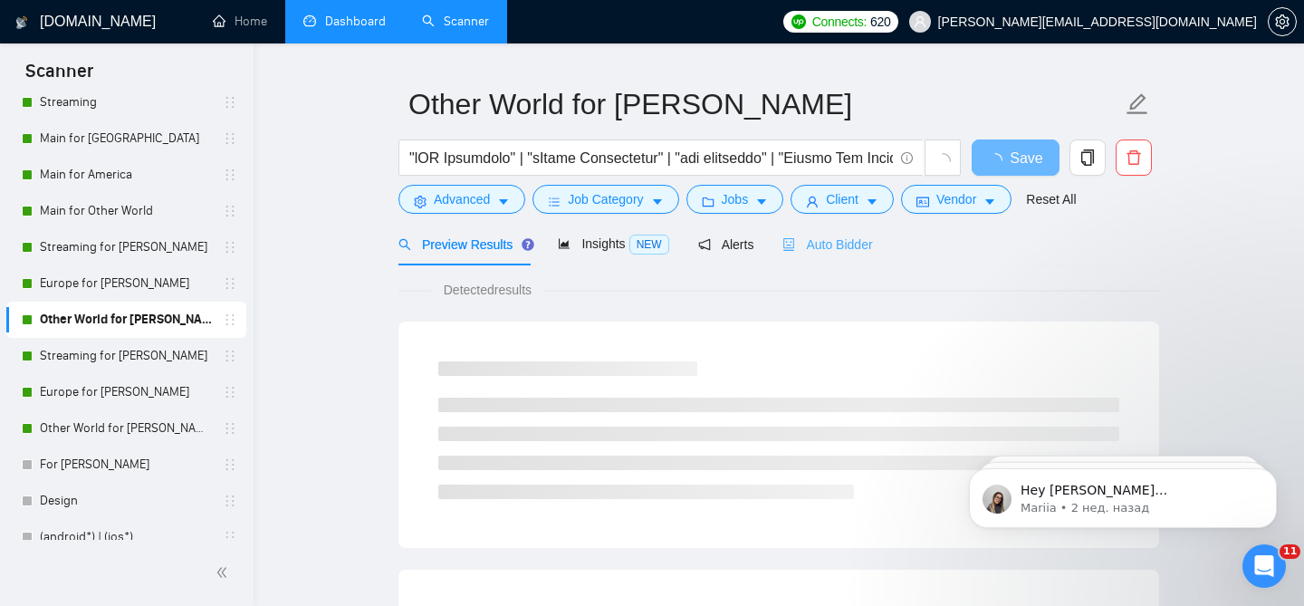
click at [843, 248] on div "Auto Bidder" at bounding box center [827, 244] width 90 height 43
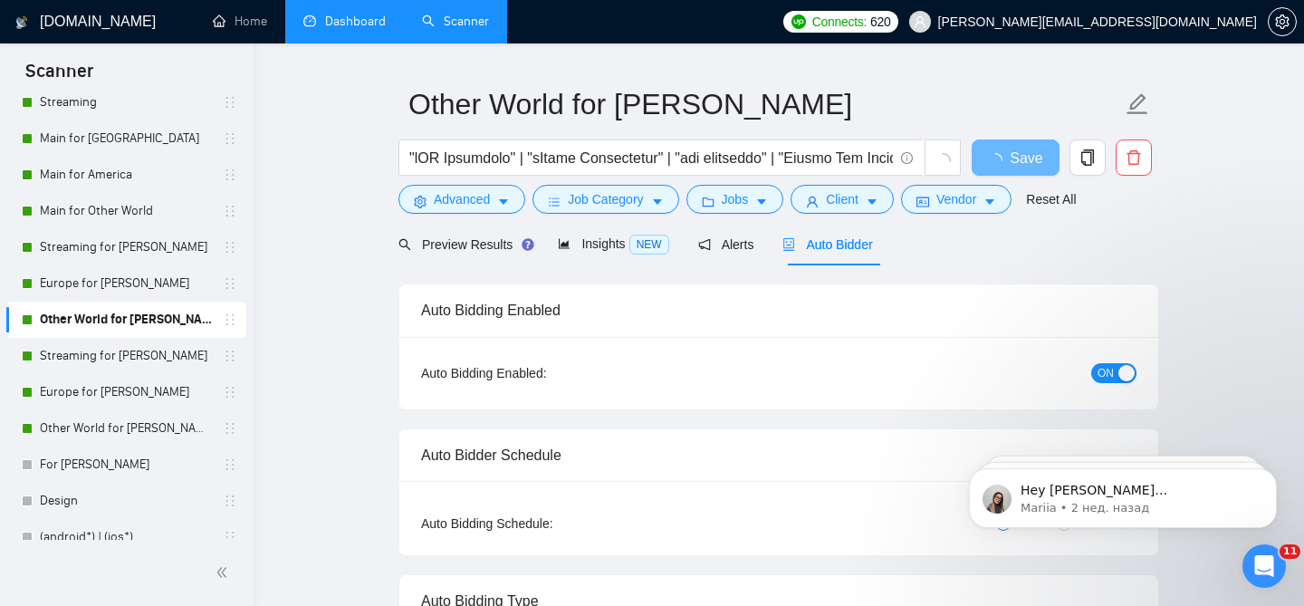
radio input "false"
radio input "true"
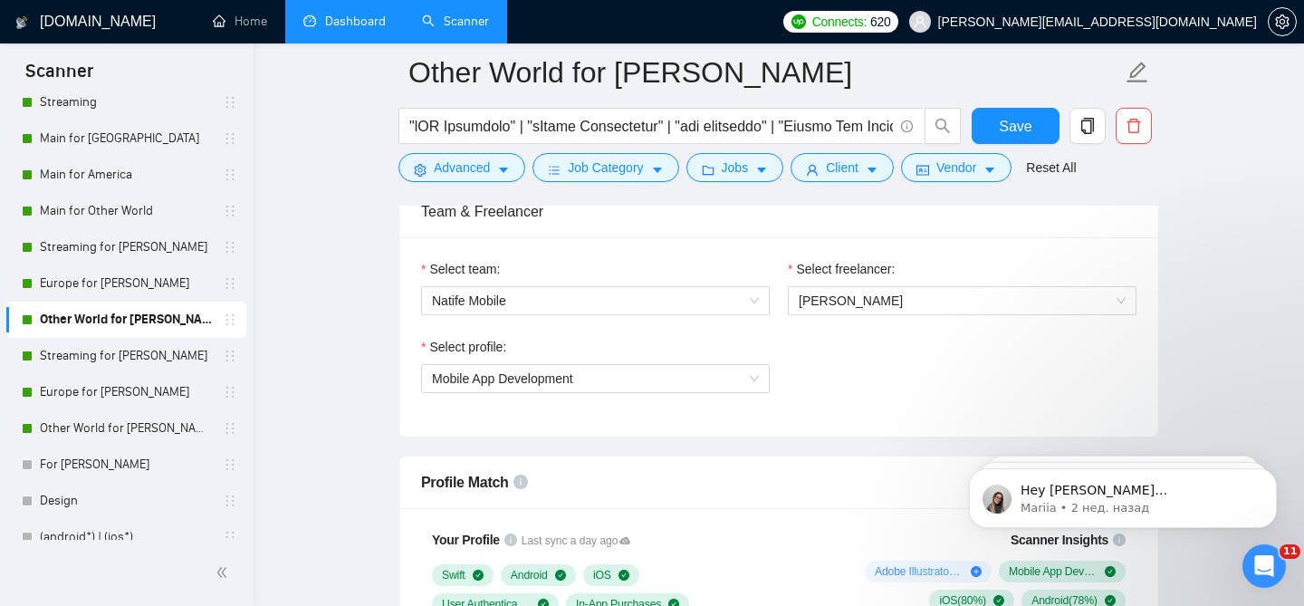
scroll to position [1163, 0]
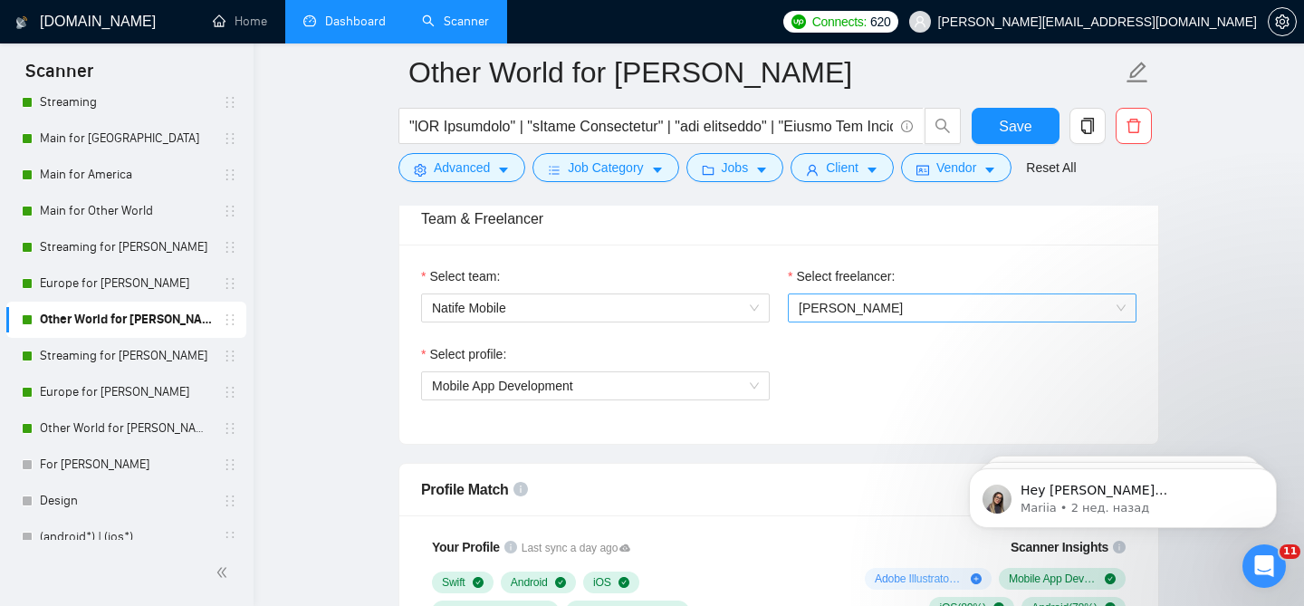
click at [851, 302] on span "[PERSON_NAME]" at bounding box center [961, 307] width 327 height 27
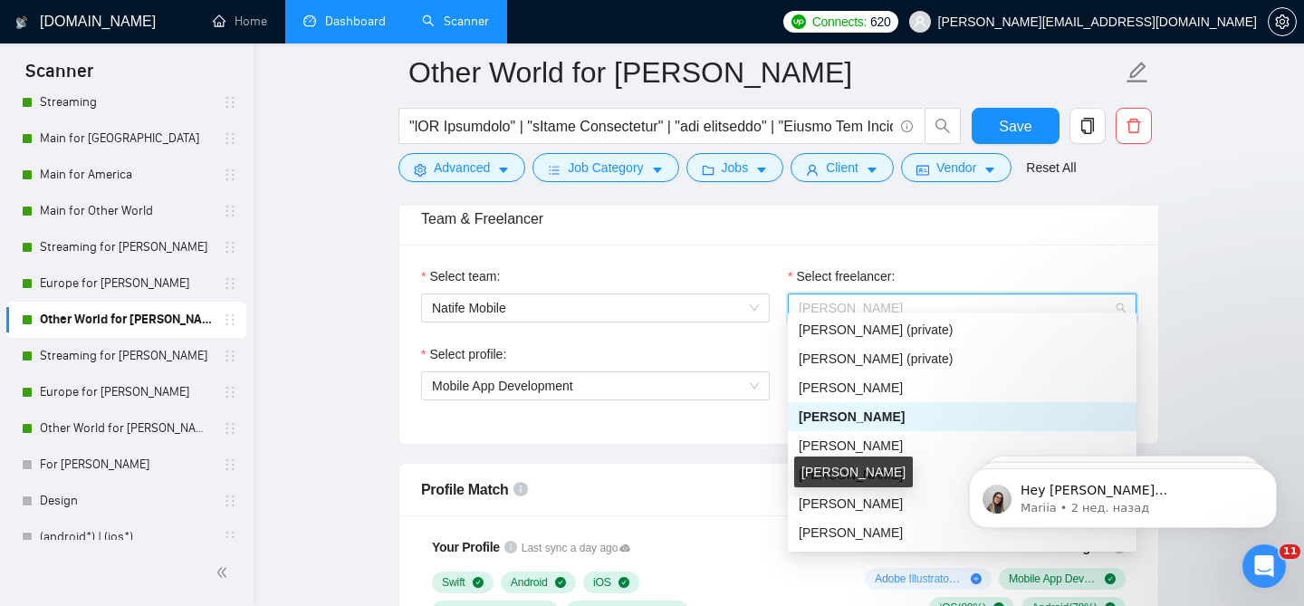
scroll to position [116, 0]
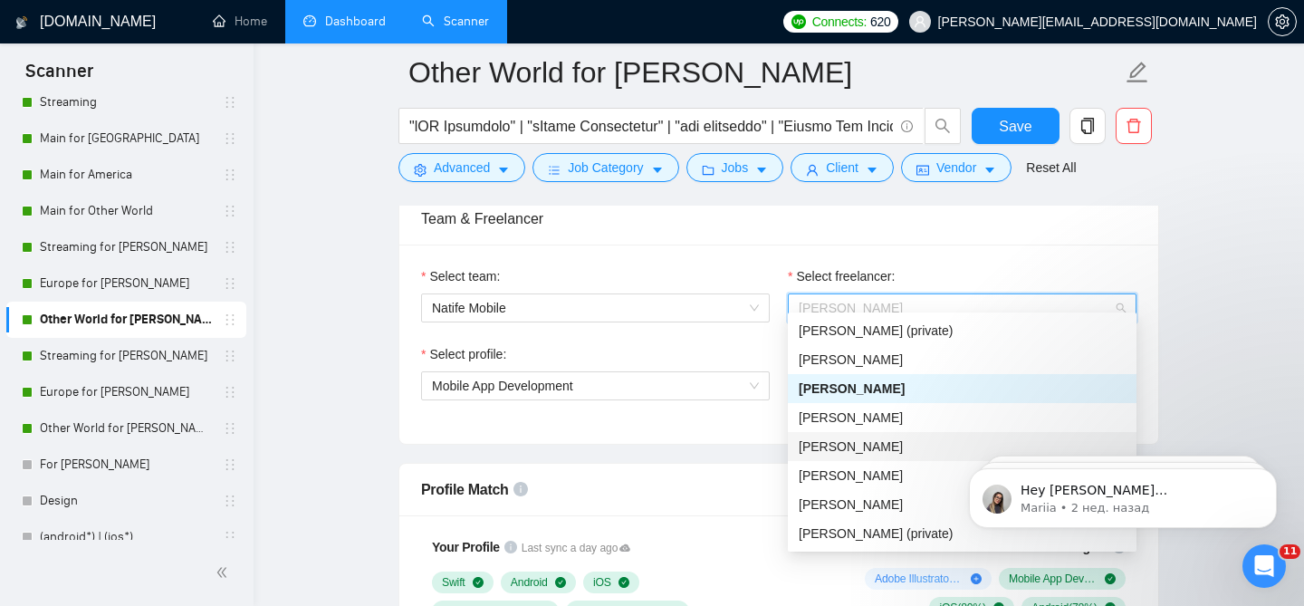
click at [834, 441] on span "[PERSON_NAME]" at bounding box center [850, 446] width 104 height 14
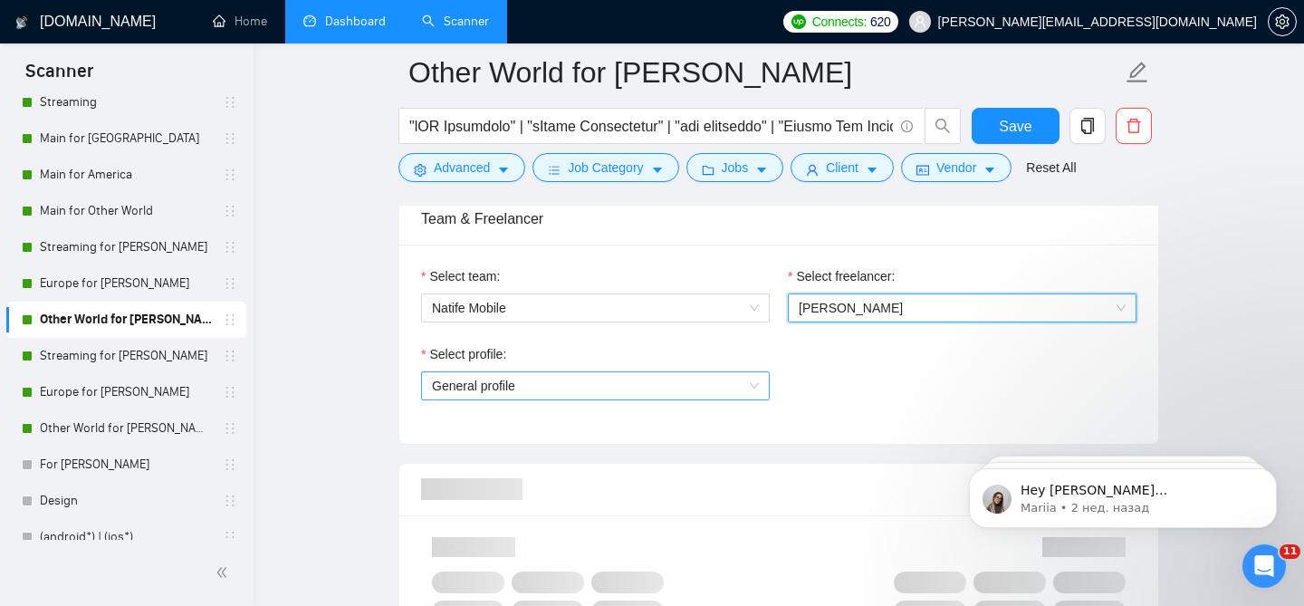
click at [586, 377] on span "General profile" at bounding box center [595, 385] width 327 height 27
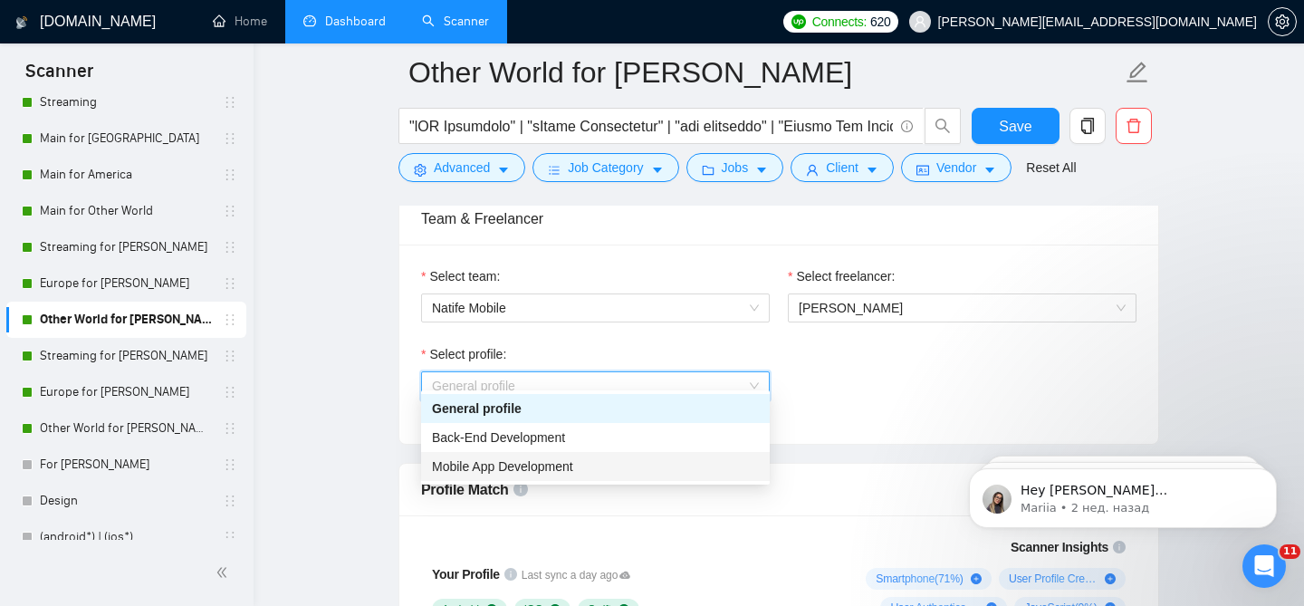
click at [469, 464] on span "Mobile App Development" at bounding box center [502, 466] width 141 height 14
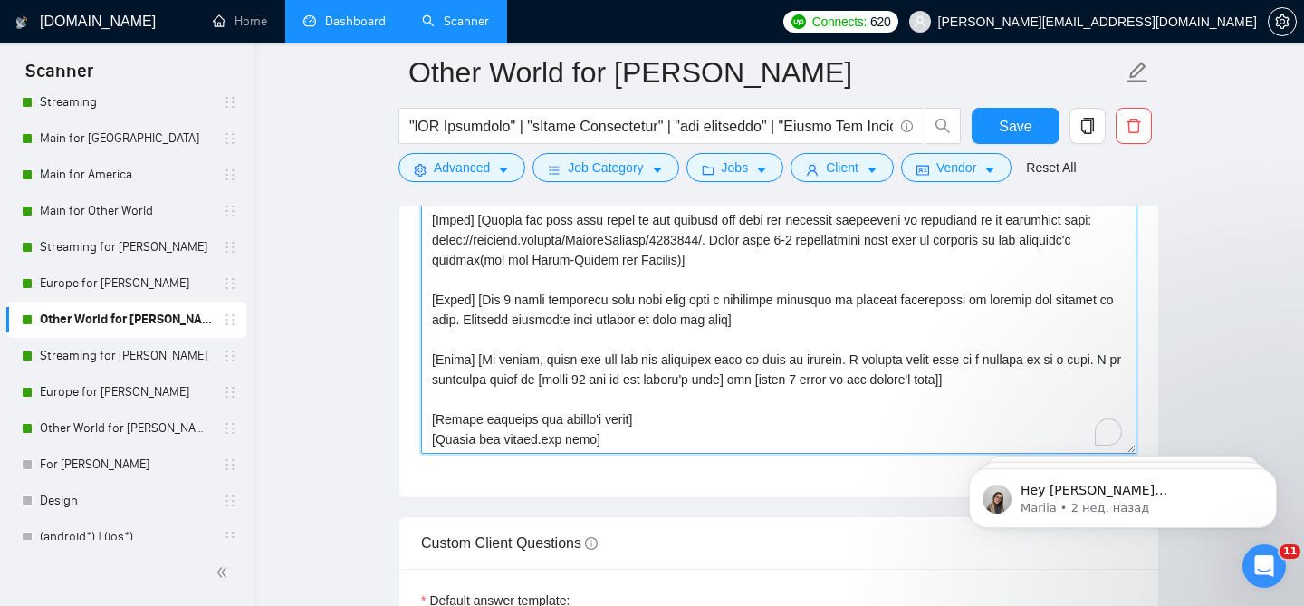
scroll to position [239, 0]
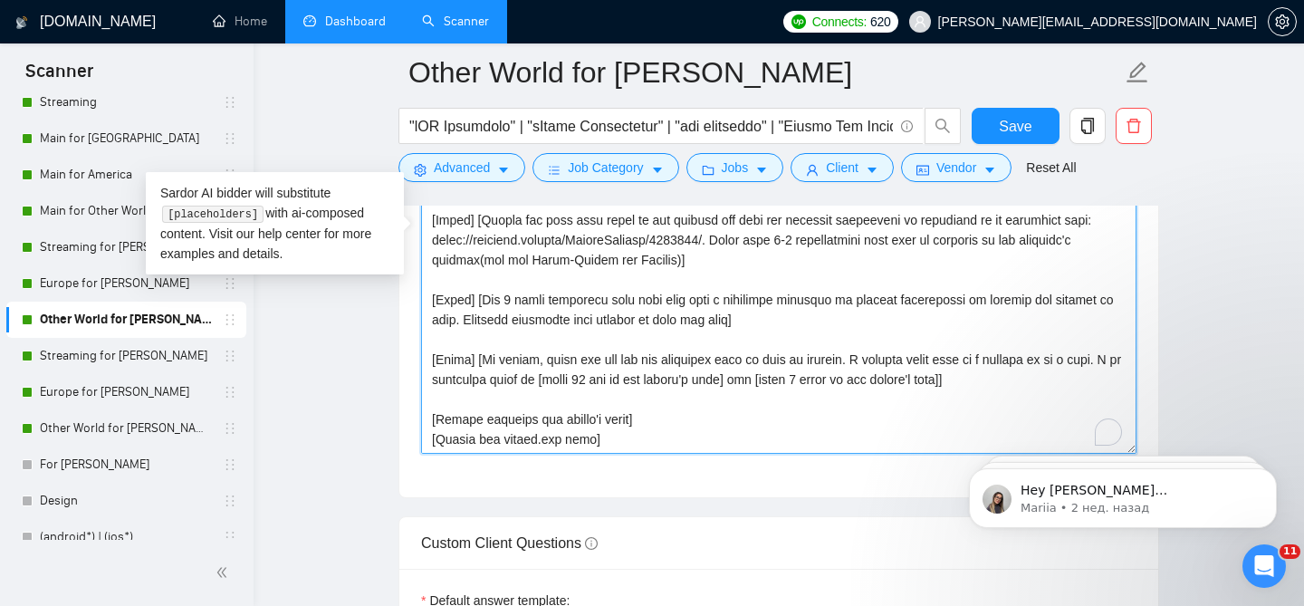
drag, startPoint x: 478, startPoint y: 426, endPoint x: 439, endPoint y: 426, distance: 38.9
click at [439, 426] on textarea "Cover letter template:" at bounding box center [778, 249] width 715 height 407
paste textarea "Yehor"
type textarea "[Lor ipsum dolors ametcon`a elitse 198 doeiu. Tempo in u laboreetdolore mag ali…"
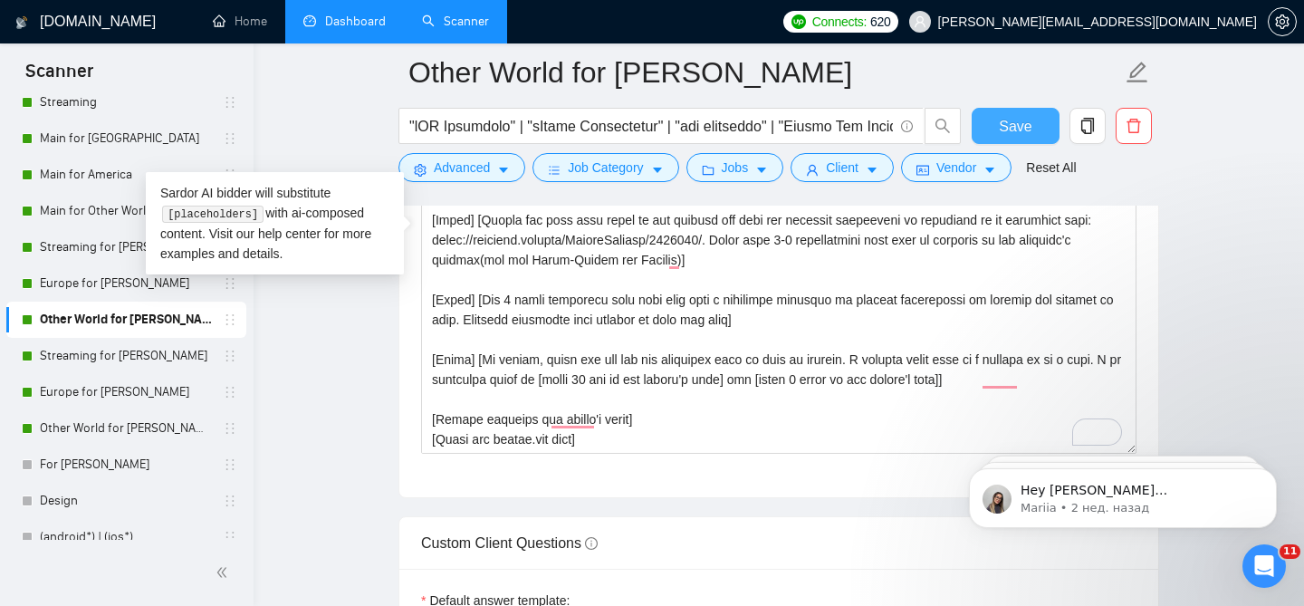
click at [999, 126] on button "Save" at bounding box center [1015, 126] width 88 height 36
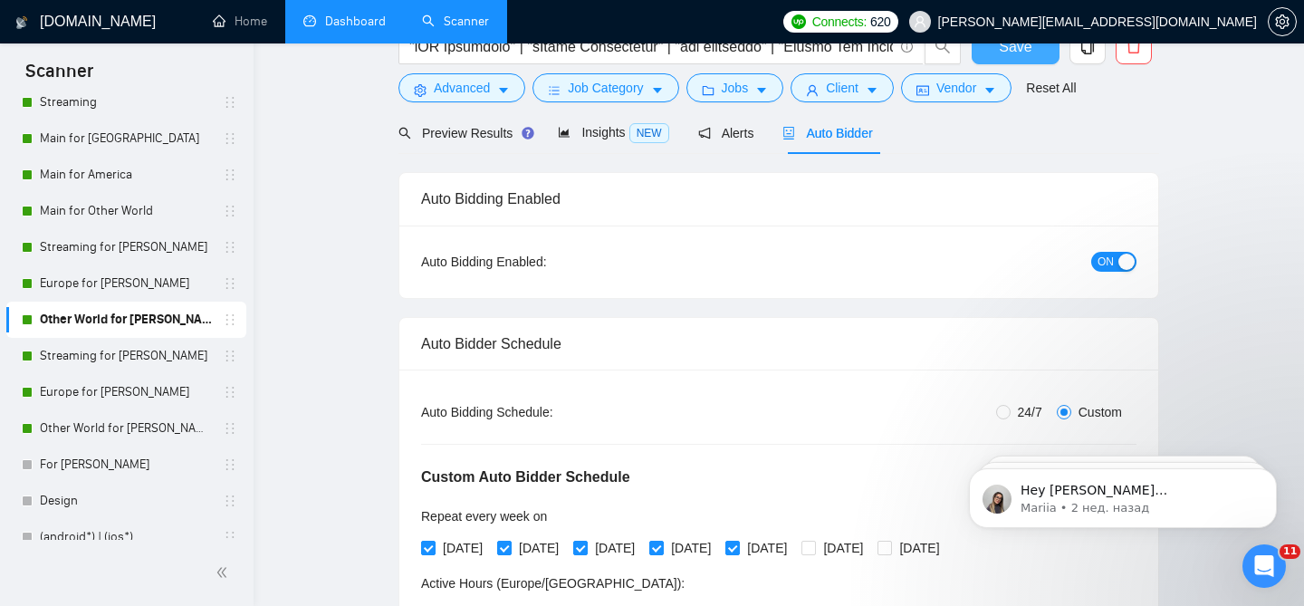
scroll to position [0, 0]
